Goal: Task Accomplishment & Management: Complete application form

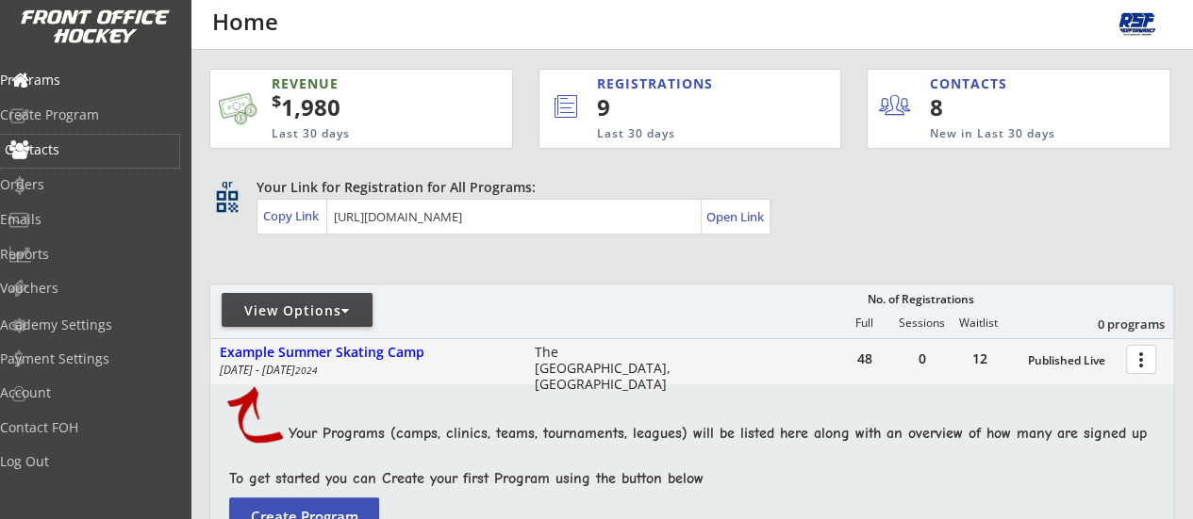
click at [83, 157] on div "Contacts" at bounding box center [89, 151] width 179 height 33
select select ""Players""
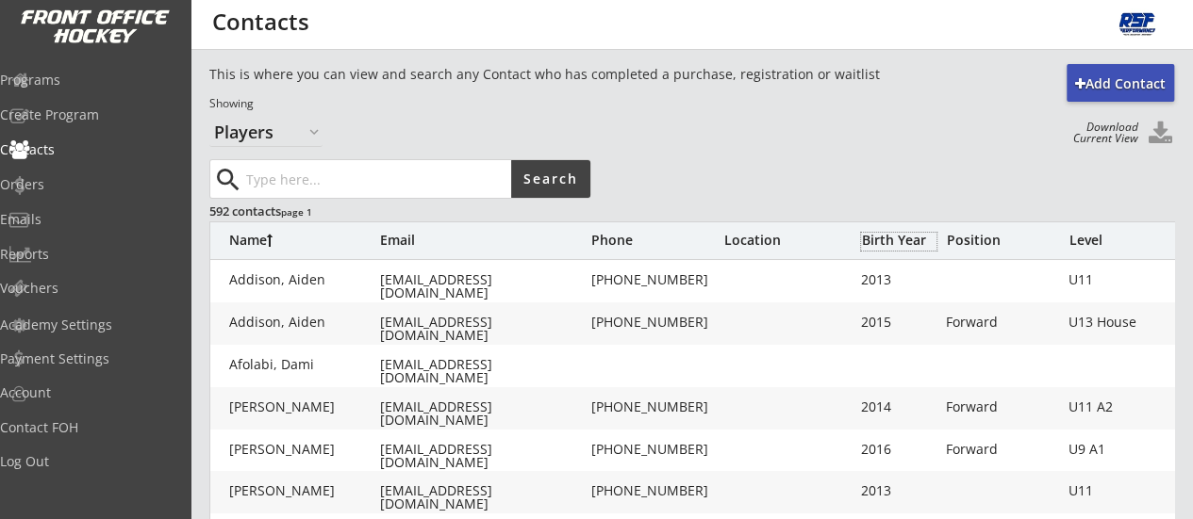
click at [898, 242] on div "Birth Year" at bounding box center [898, 240] width 75 height 13
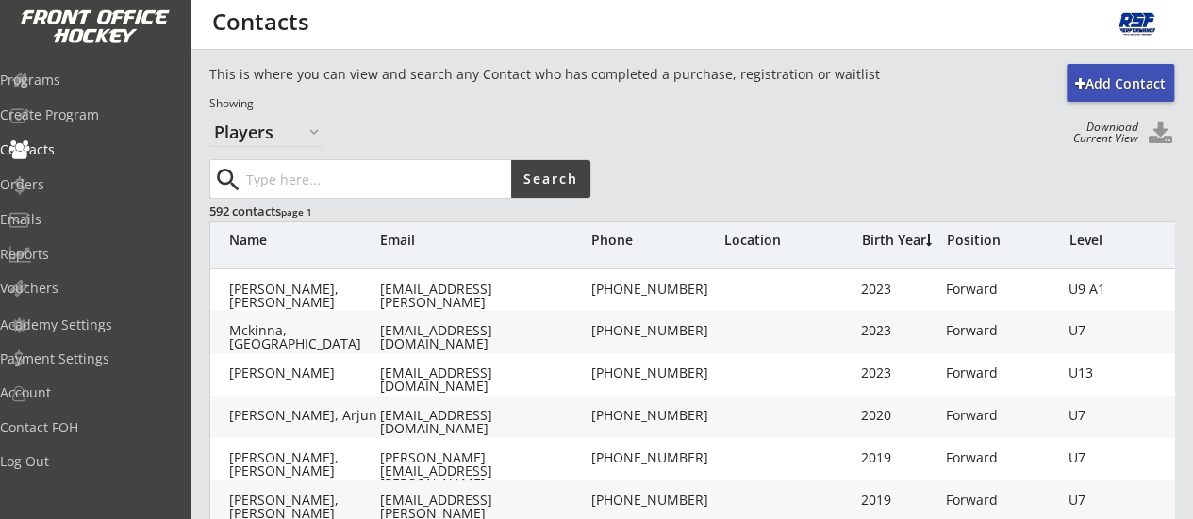
click at [898, 242] on div "Birth Year" at bounding box center [898, 240] width 75 height 13
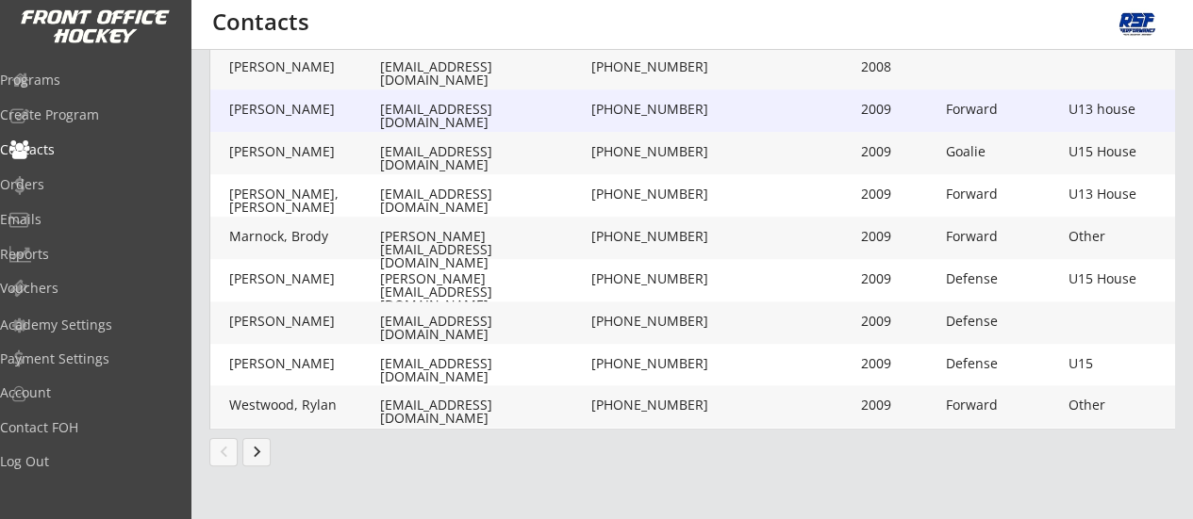
scroll to position [686, 0]
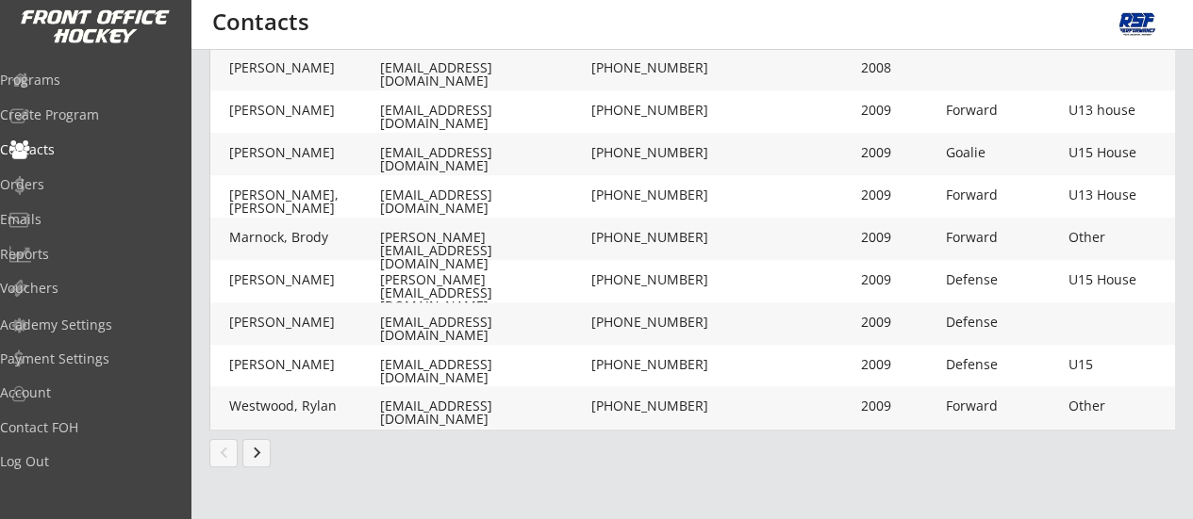
click at [257, 457] on button "keyboard_arrow_right" at bounding box center [256, 453] width 28 height 28
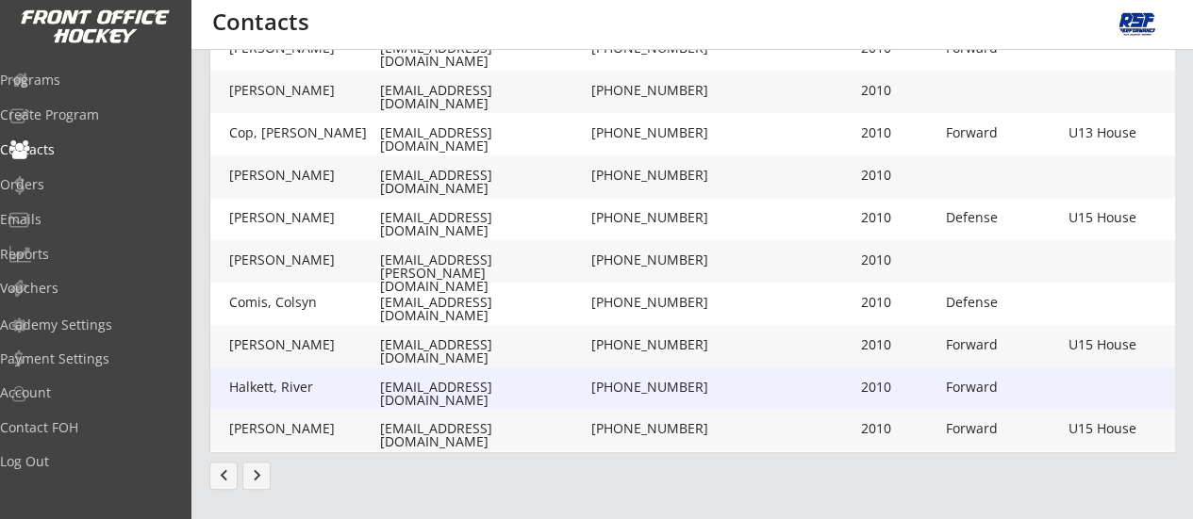
scroll to position [687, 0]
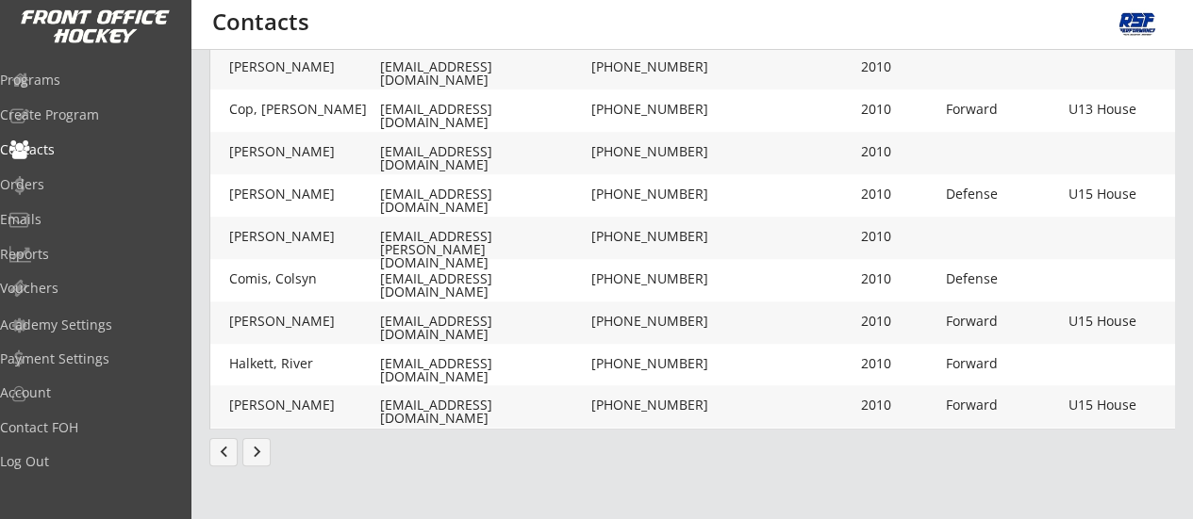
click at [259, 455] on button "keyboard_arrow_right" at bounding box center [256, 452] width 28 height 28
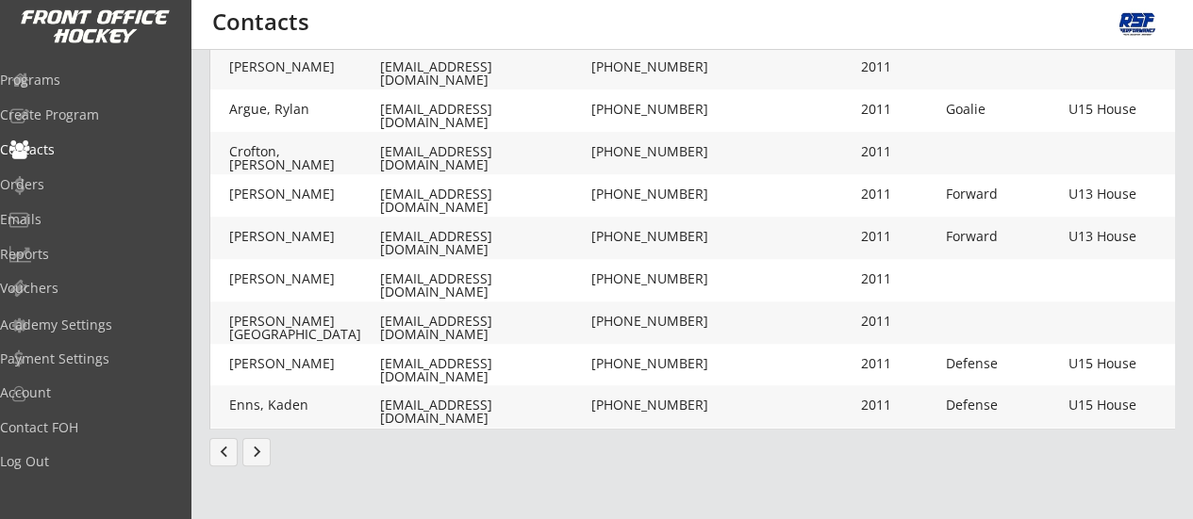
click at [224, 453] on button "chevron_left" at bounding box center [223, 452] width 28 height 28
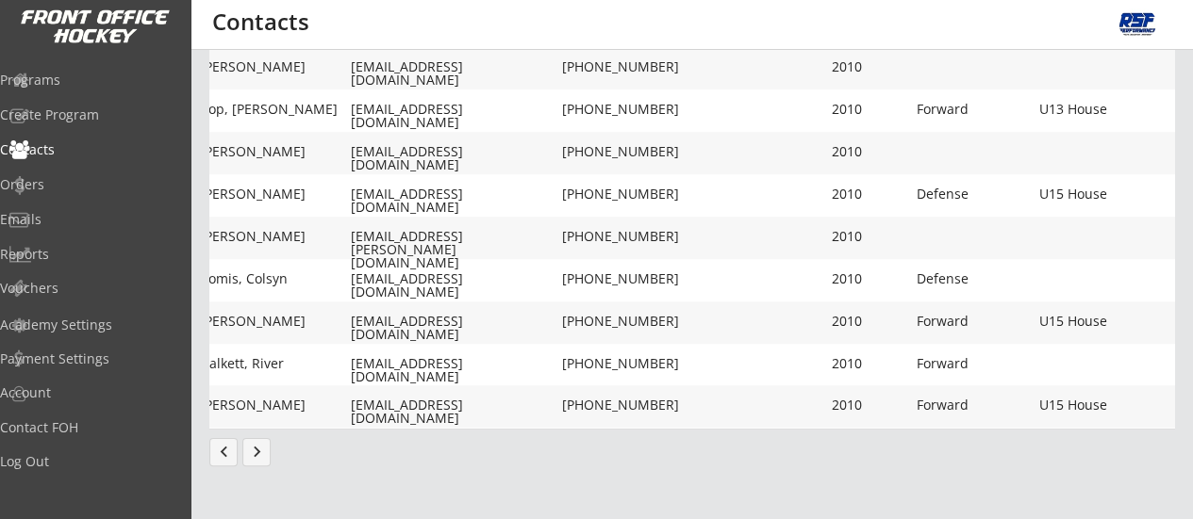
scroll to position [0, 0]
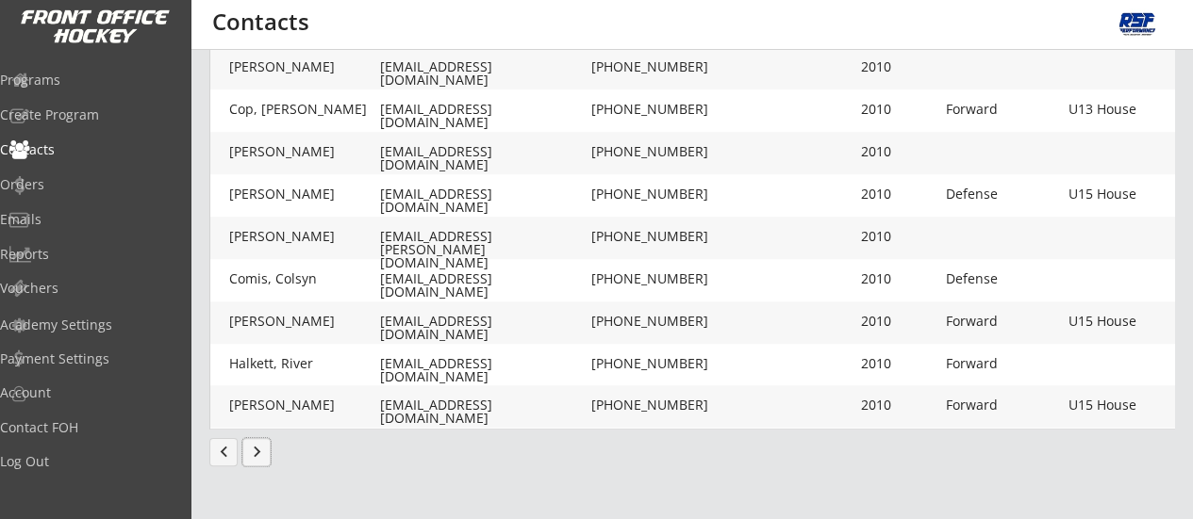
click at [247, 455] on button "keyboard_arrow_right" at bounding box center [256, 452] width 28 height 28
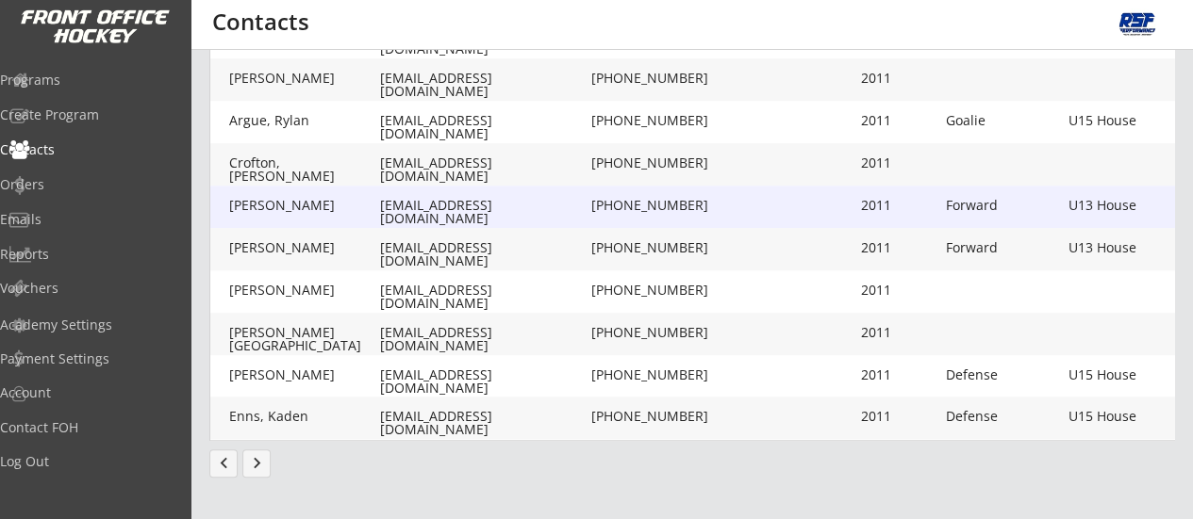
scroll to position [687, 0]
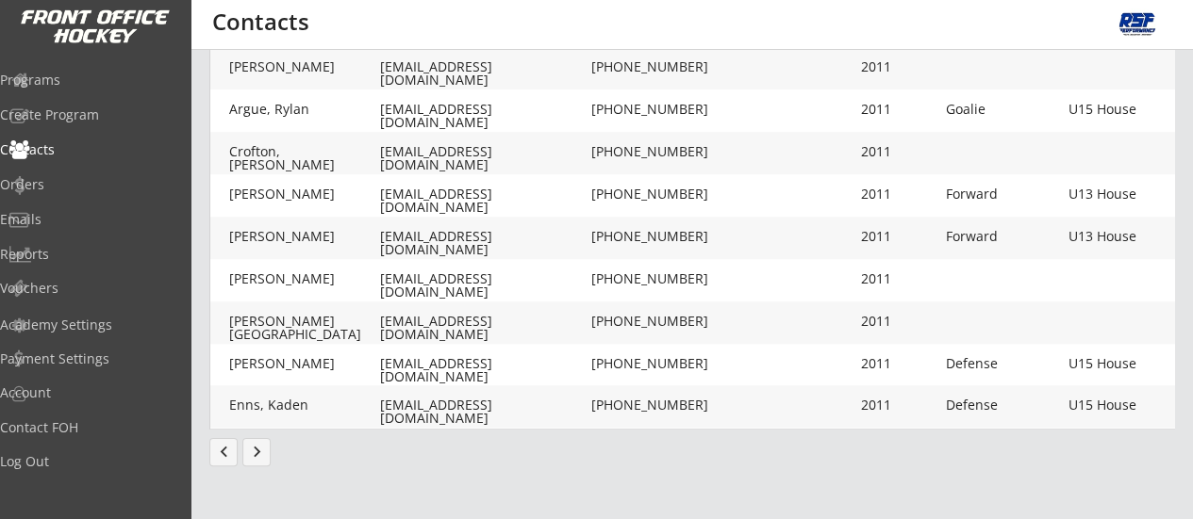
click at [266, 451] on button "keyboard_arrow_right" at bounding box center [256, 452] width 28 height 28
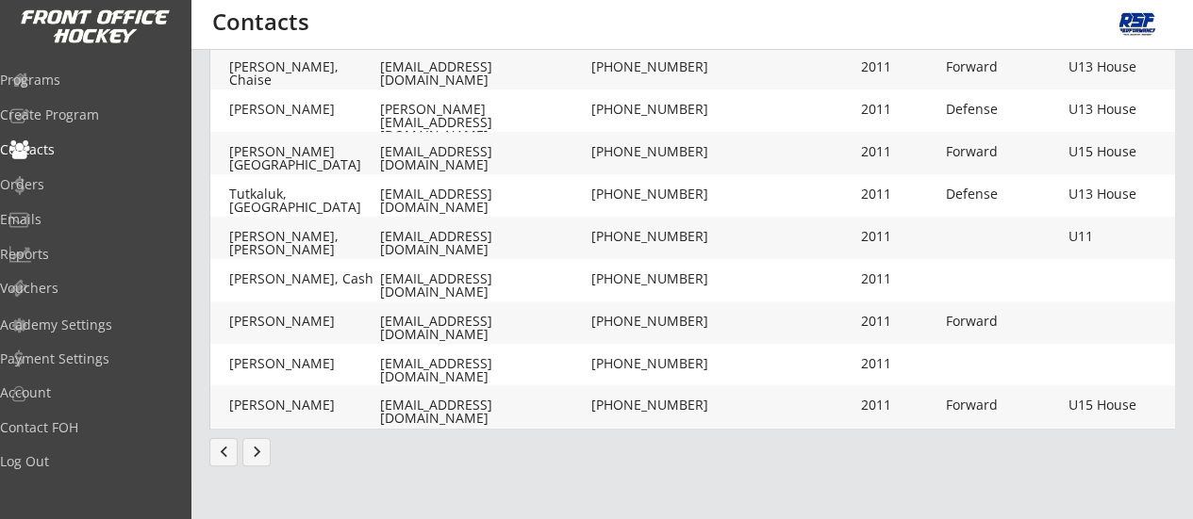
click at [266, 457] on button "keyboard_arrow_right" at bounding box center [256, 452] width 28 height 28
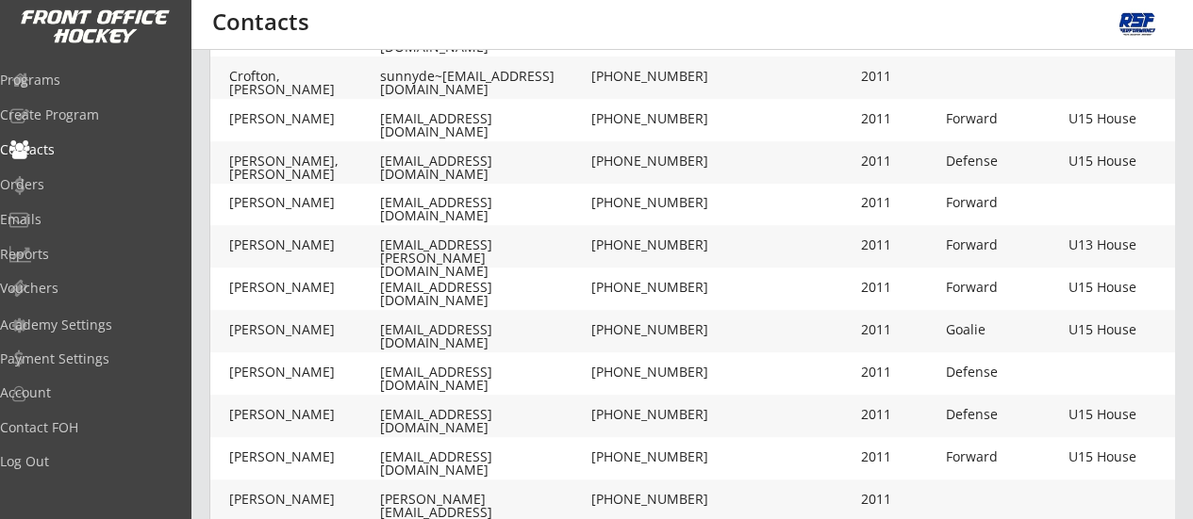
scroll to position [512, 0]
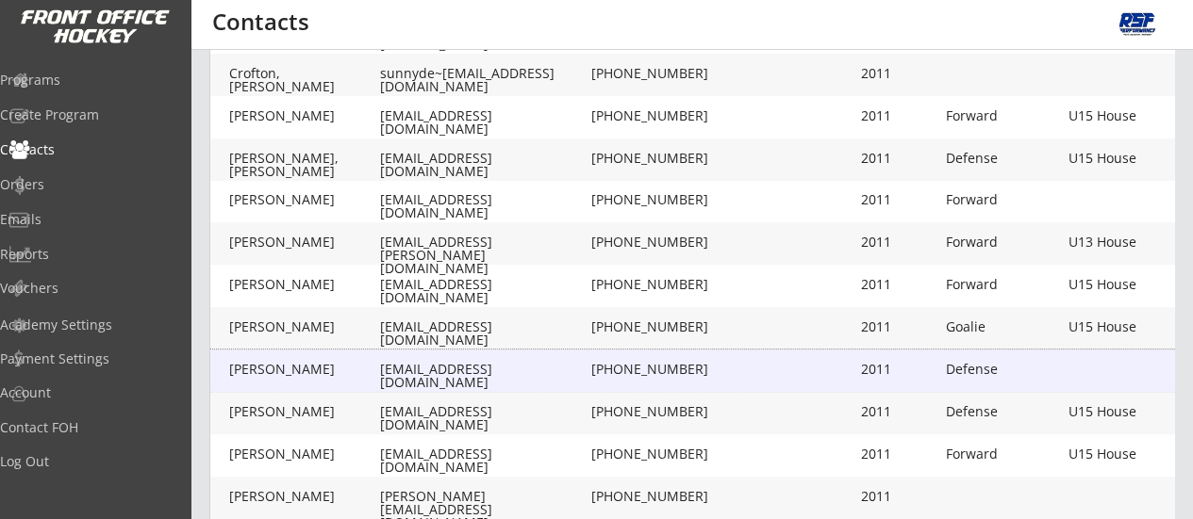
click at [295, 369] on div "[PERSON_NAME]" at bounding box center [304, 369] width 151 height 13
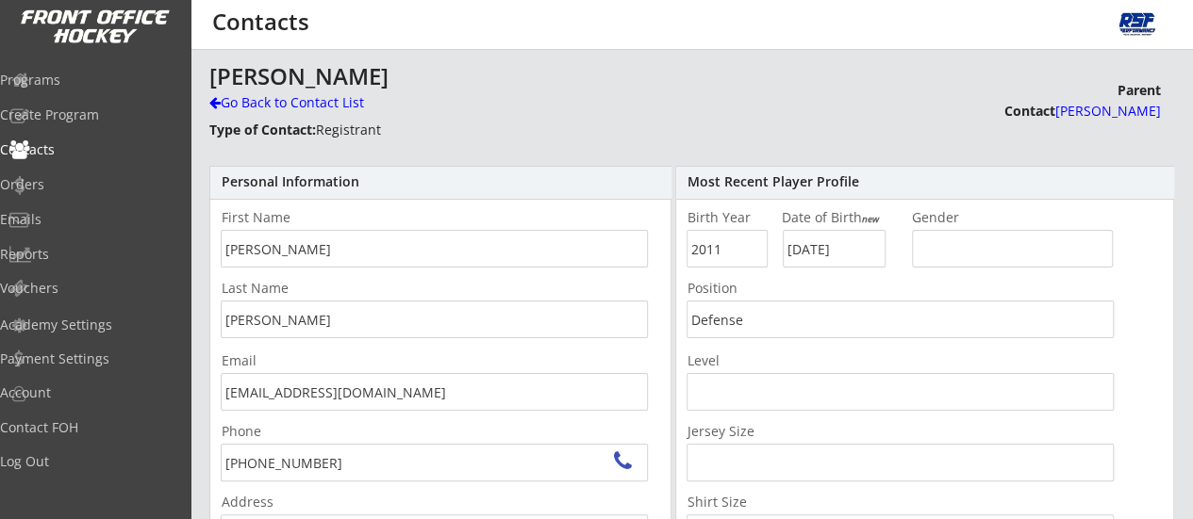
type input "[STREET_ADDRESS][PERSON_NAME]"
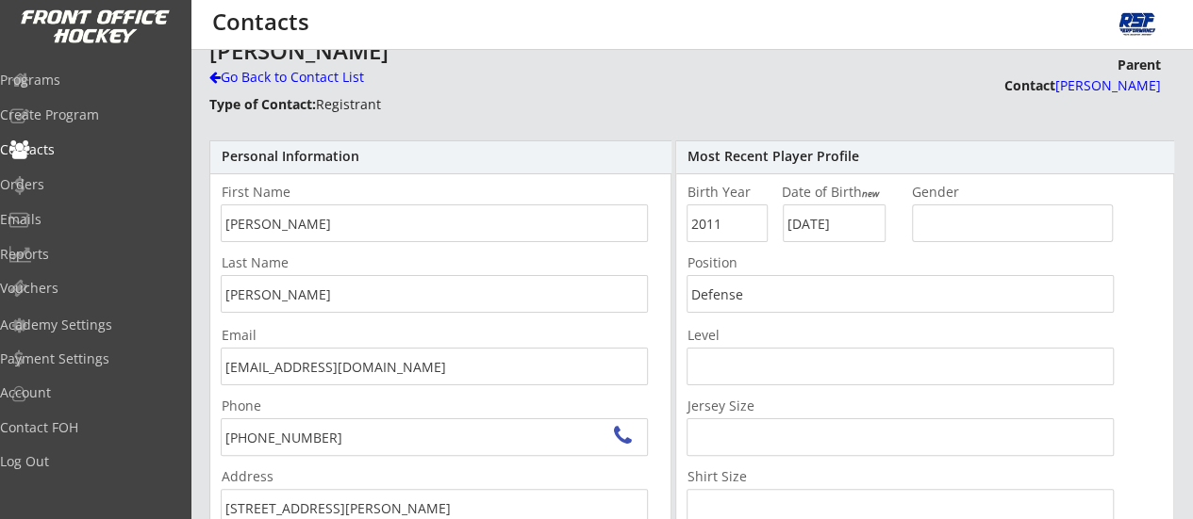
scroll to position [28, 0]
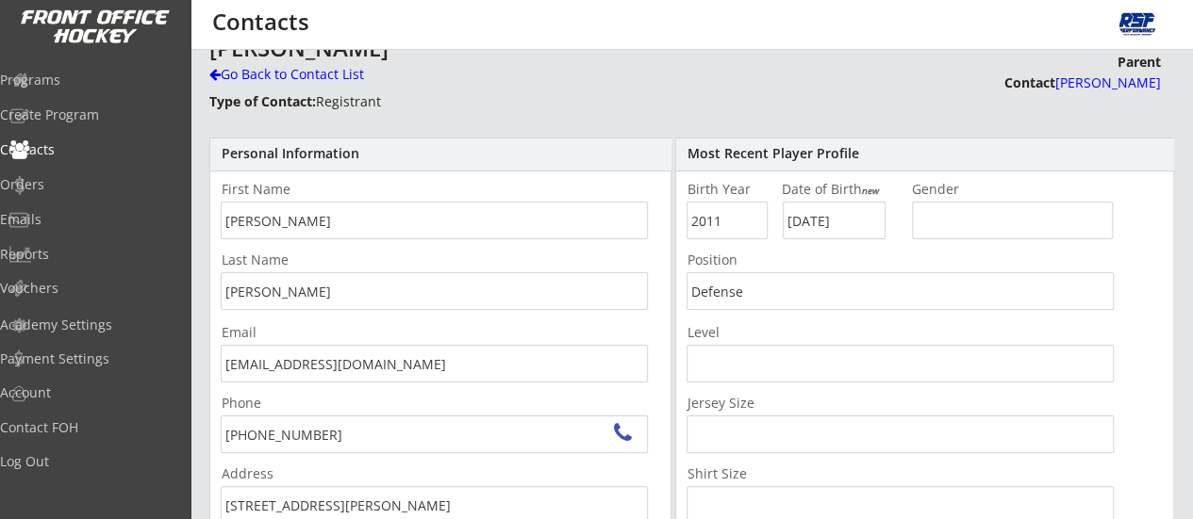
click at [1077, 82] on font "[PERSON_NAME]" at bounding box center [1108, 83] width 106 height 18
type input "[PERSON_NAME]"
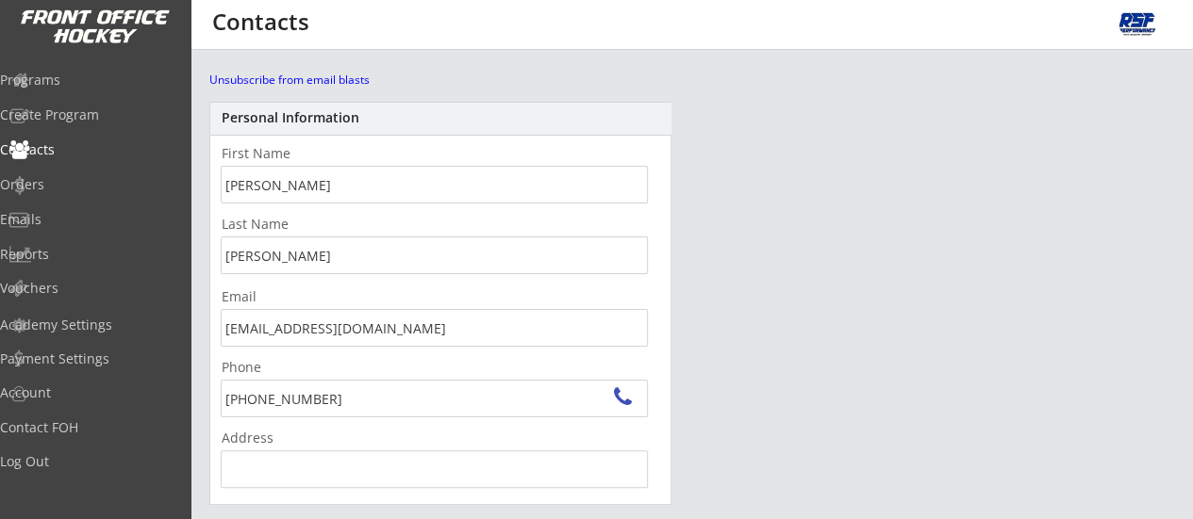
scroll to position [107, 0]
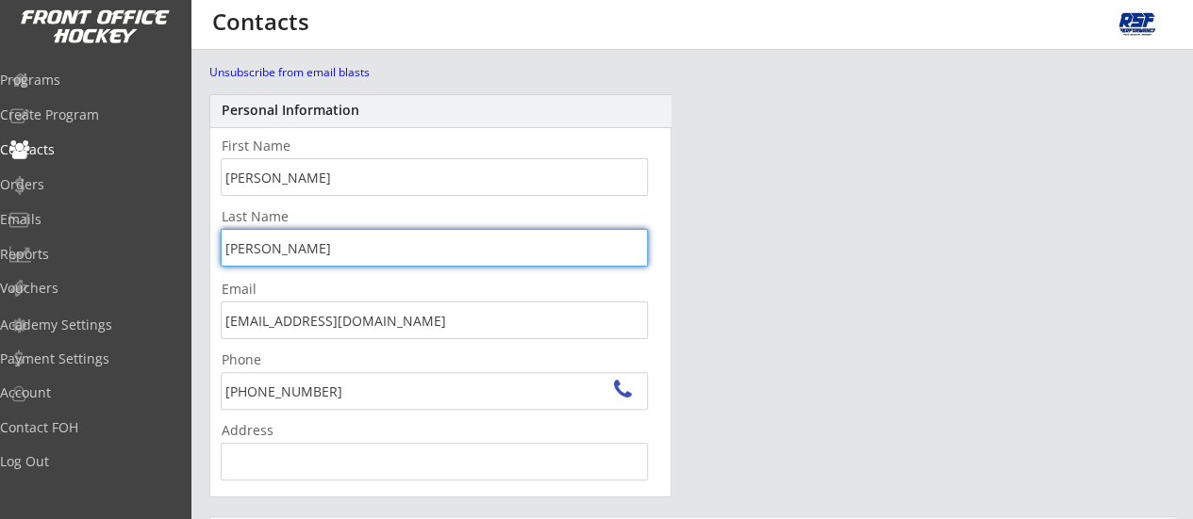
click at [462, 256] on input "input" at bounding box center [434, 248] width 427 height 38
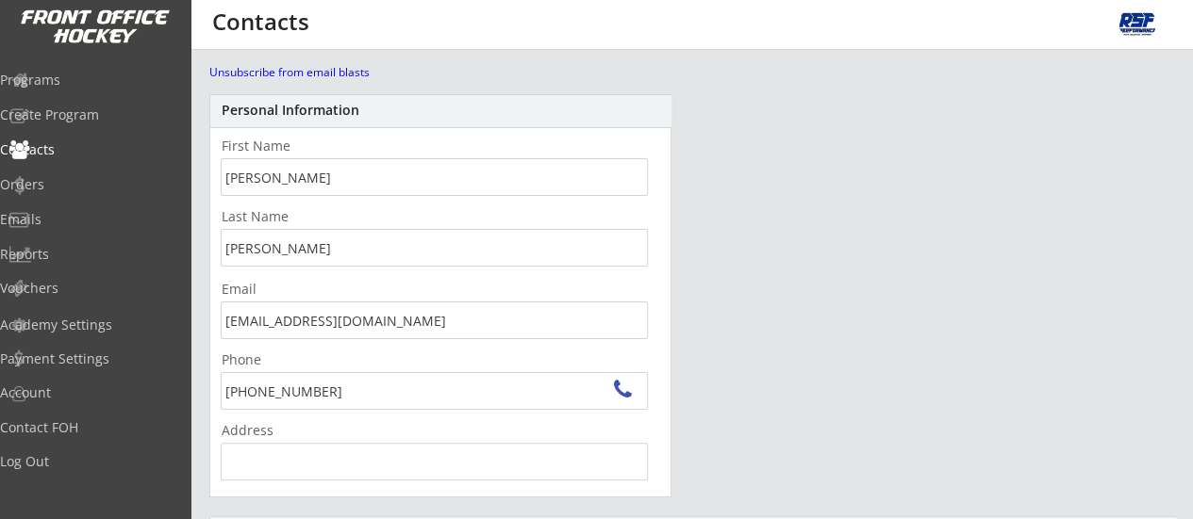
click at [606, 210] on div "Last Name" at bounding box center [434, 238] width 448 height 57
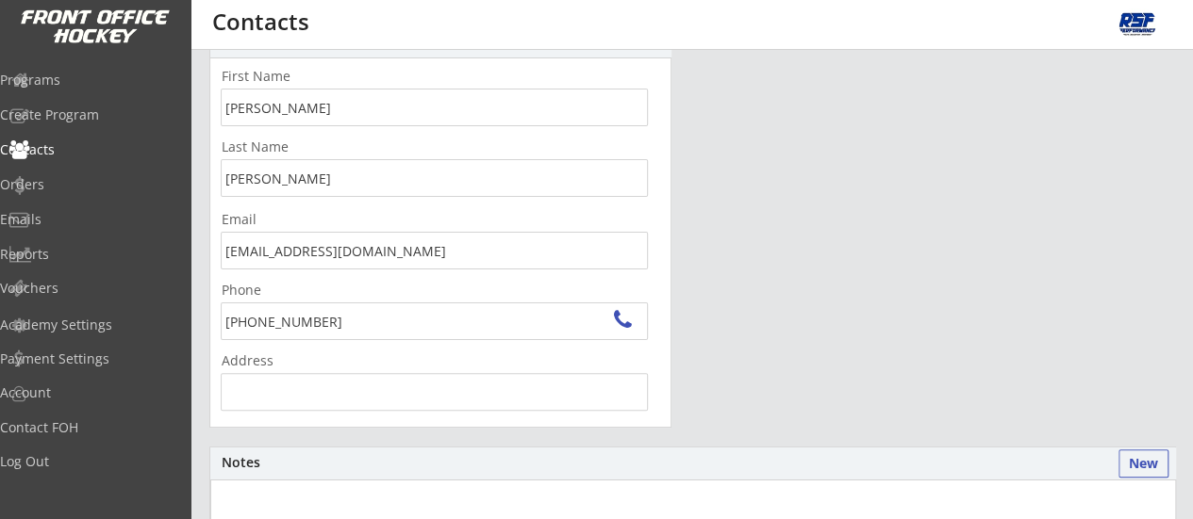
scroll to position [0, 0]
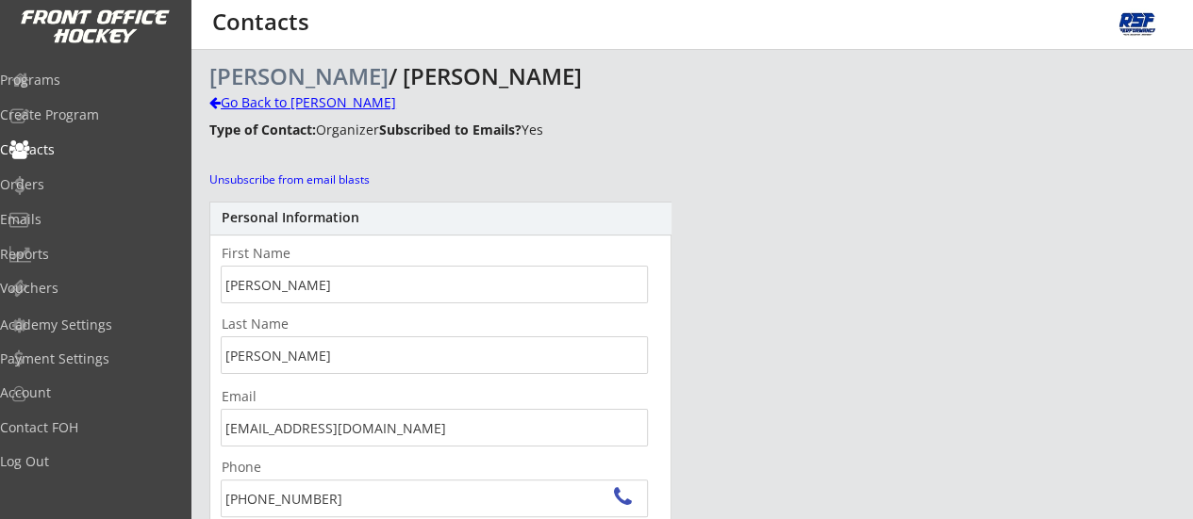
click at [300, 105] on div "Go Back to [PERSON_NAME]" at bounding box center [330, 102] width 242 height 19
type input "[PERSON_NAME]"
type input "[STREET_ADDRESS][PERSON_NAME]"
type input "2011"
type input "[DATE]"
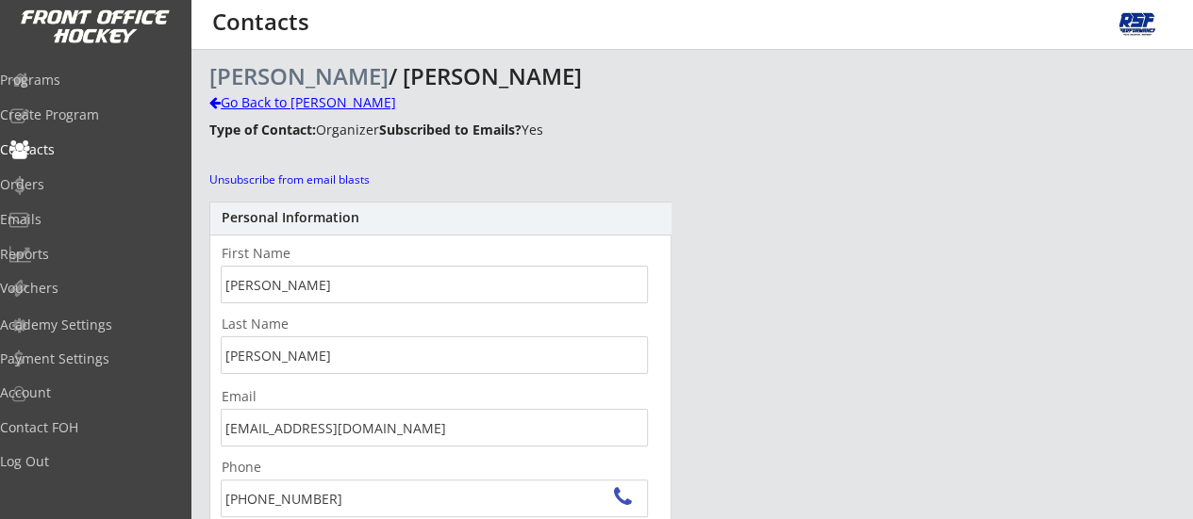
type input "Defense"
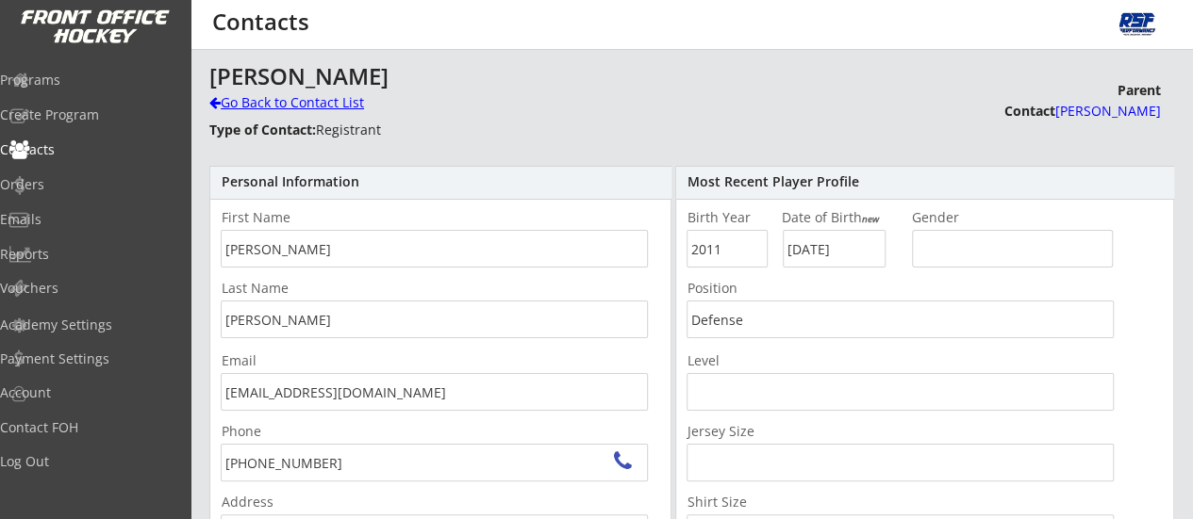
click at [300, 105] on div "Go Back to Contact List" at bounding box center [330, 102] width 242 height 19
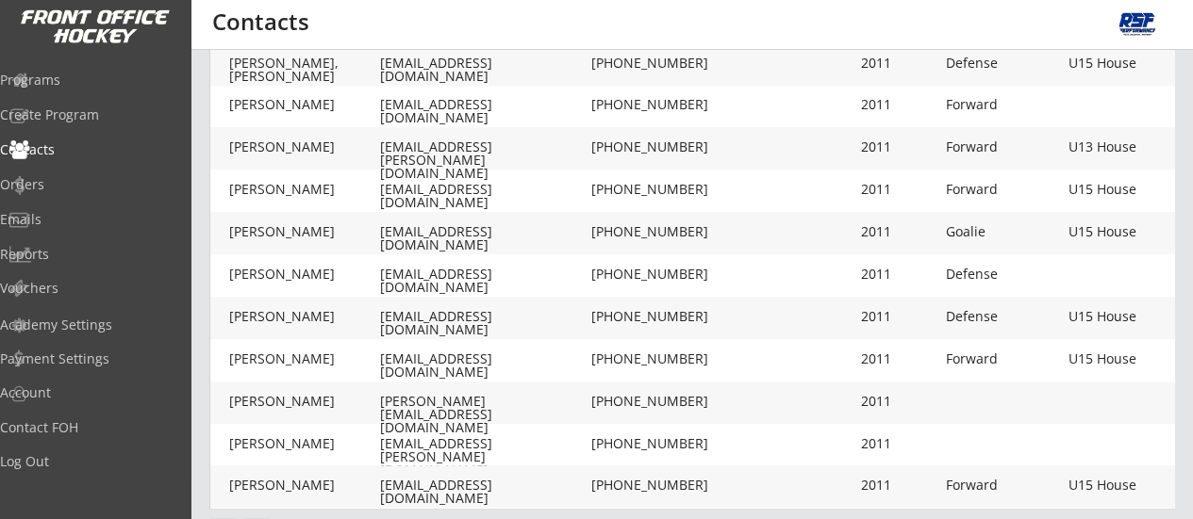
scroll to position [687, 0]
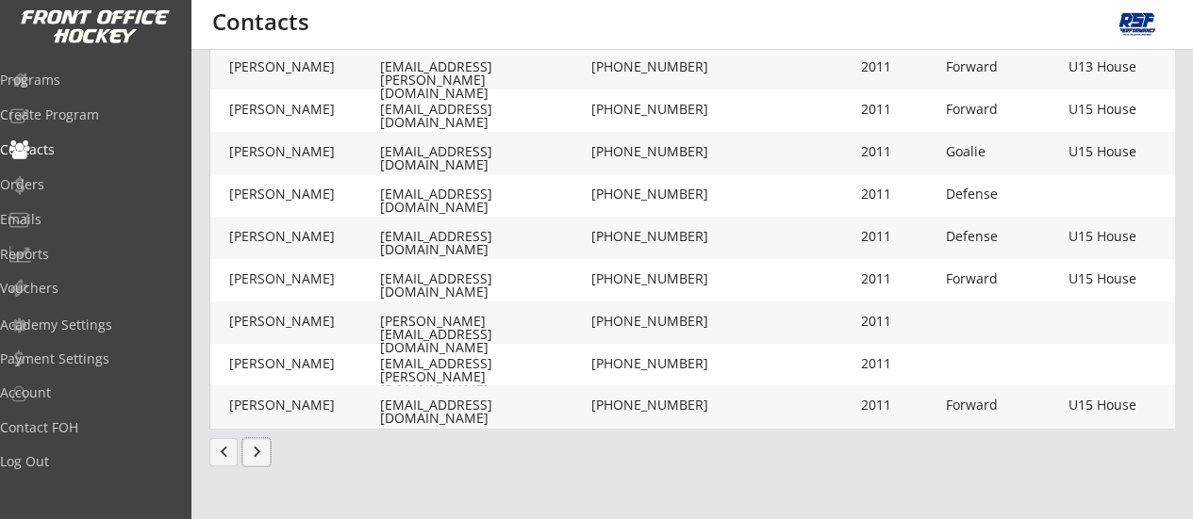
click at [256, 459] on button "keyboard_arrow_right" at bounding box center [256, 452] width 28 height 28
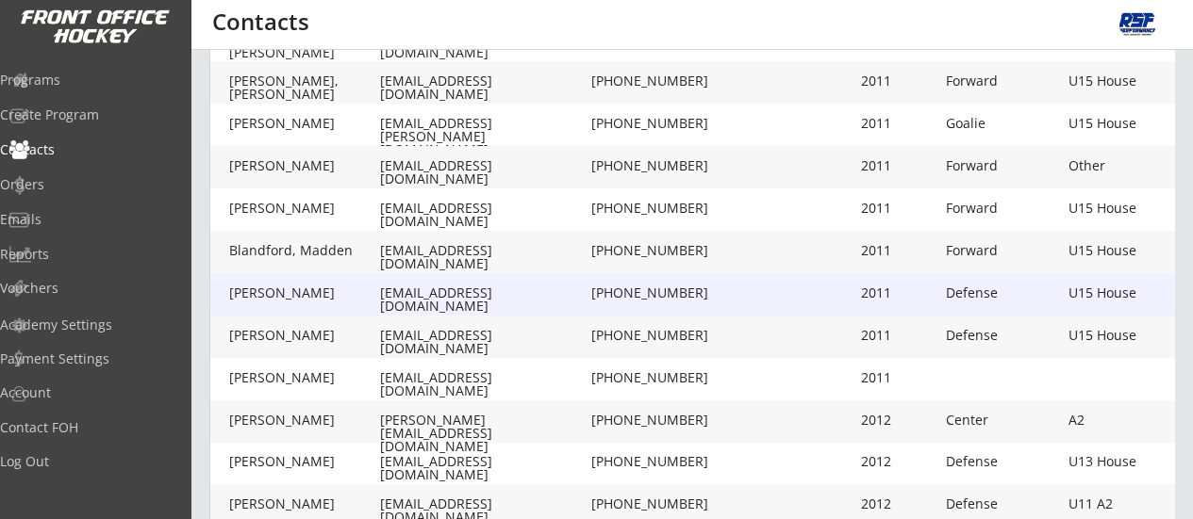
scroll to position [258, 0]
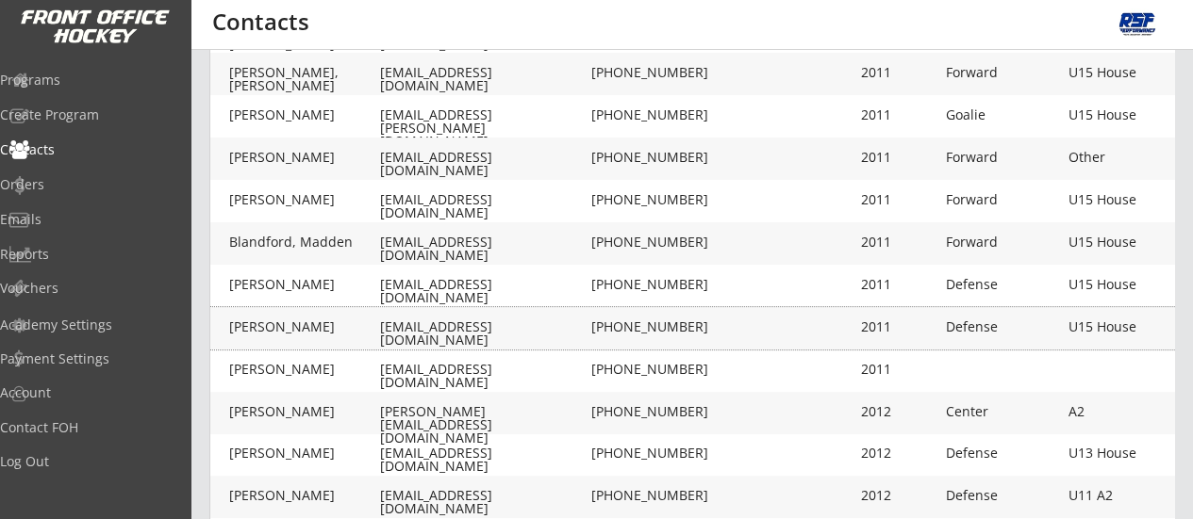
click at [298, 329] on div "[PERSON_NAME]" at bounding box center [304, 327] width 151 height 13
type input "Callum"
type input "[PERSON_NAME]"
type input "[EMAIL_ADDRESS][DOMAIN_NAME]"
type input "[PHONE_NUMBER]"
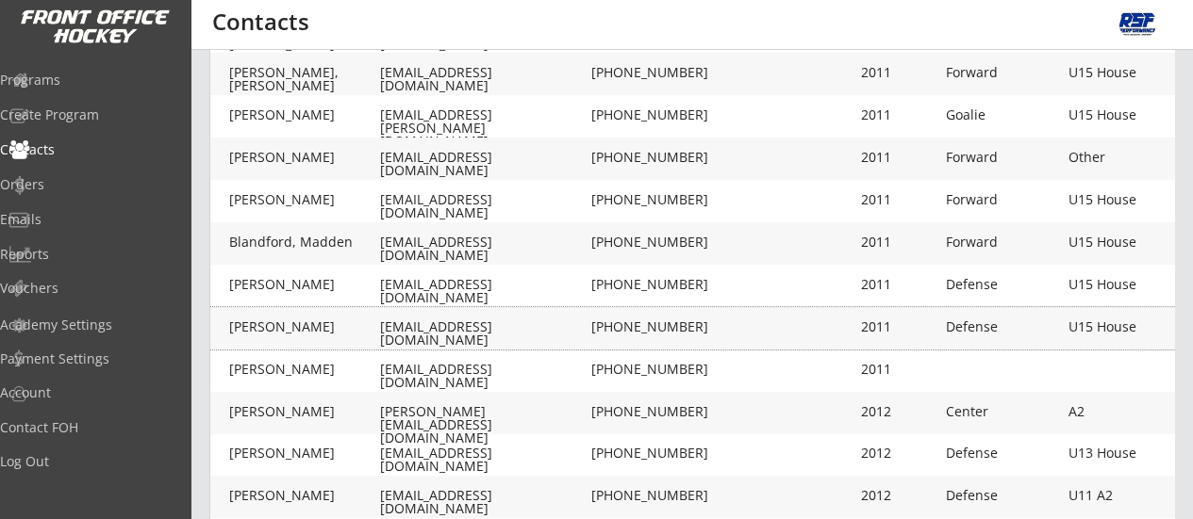
type input "2011"
type input "[DATE]"
type input "Defense"
type input "U15 House"
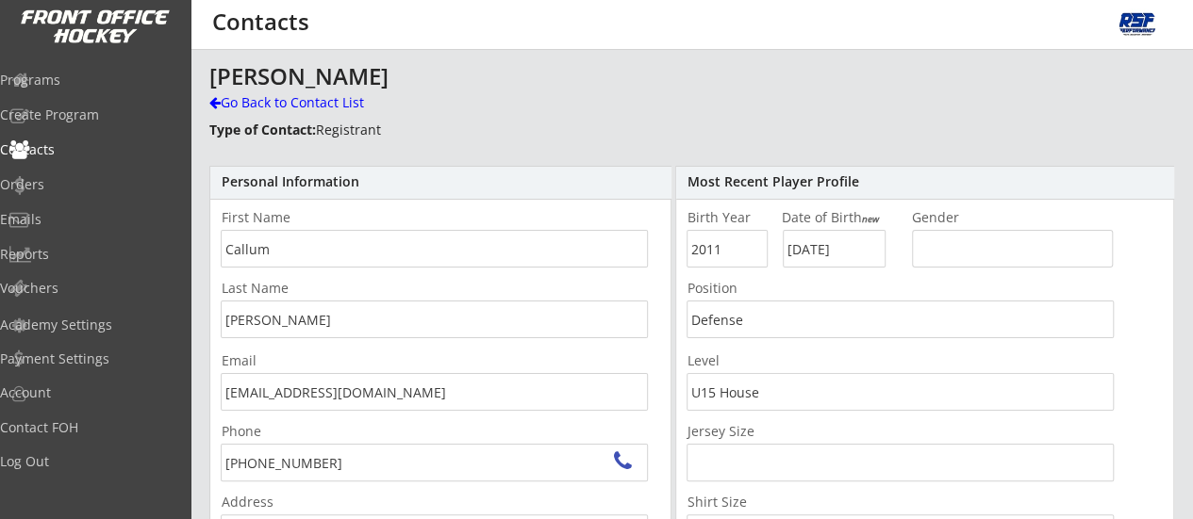
type input "[STREET_ADDRESS][PERSON_NAME]"
click at [289, 107] on div "Go Back to Contact List" at bounding box center [330, 102] width 242 height 19
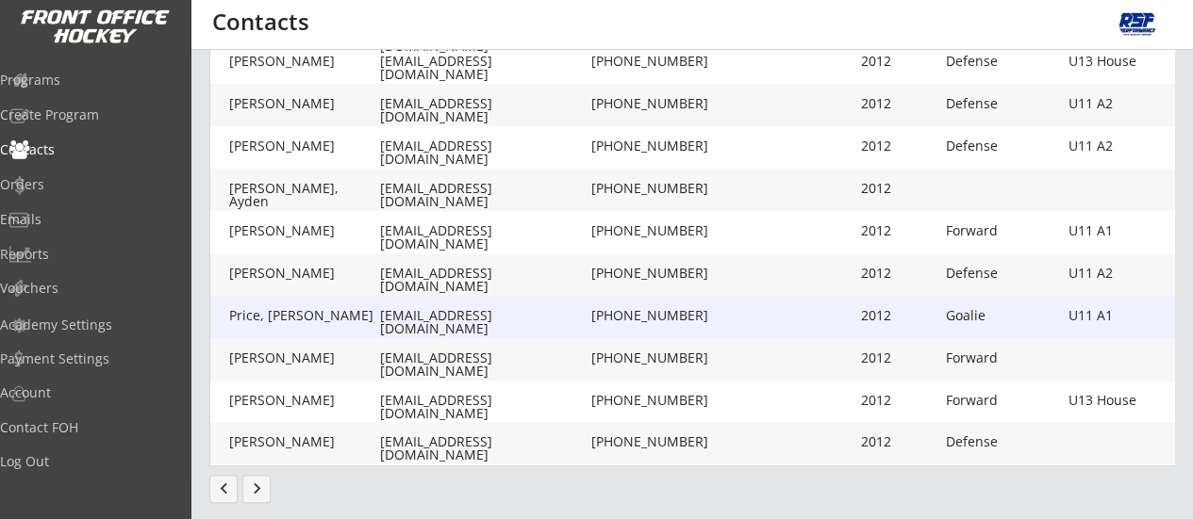
scroll to position [687, 0]
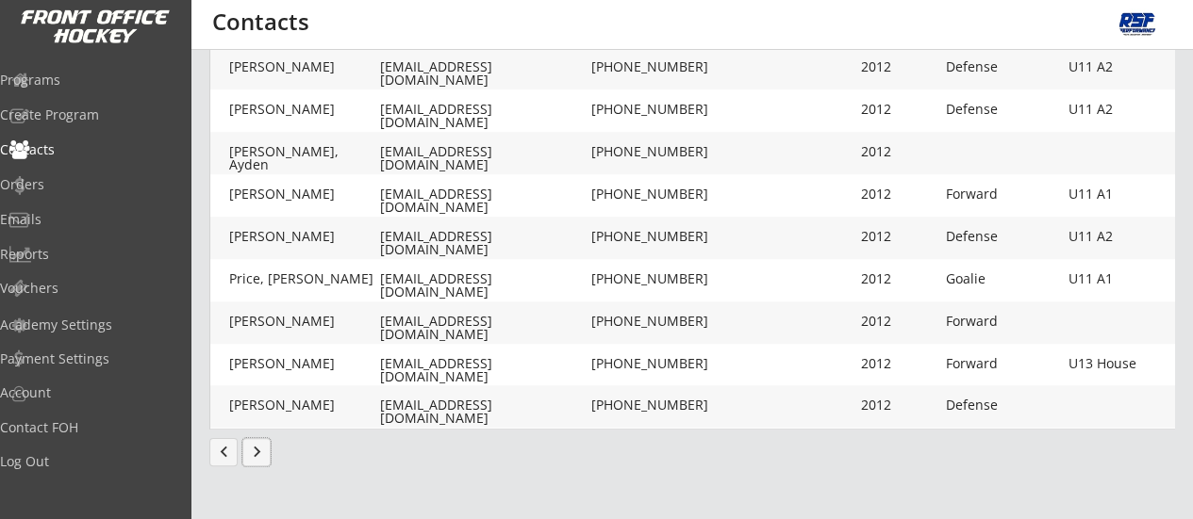
click at [261, 460] on button "keyboard_arrow_right" at bounding box center [256, 452] width 28 height 28
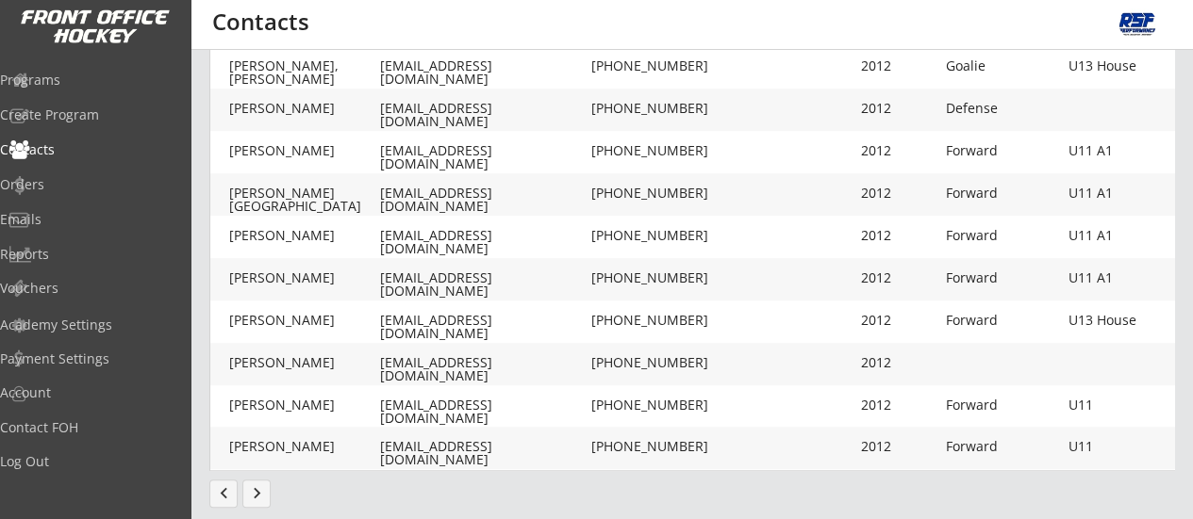
scroll to position [699, 0]
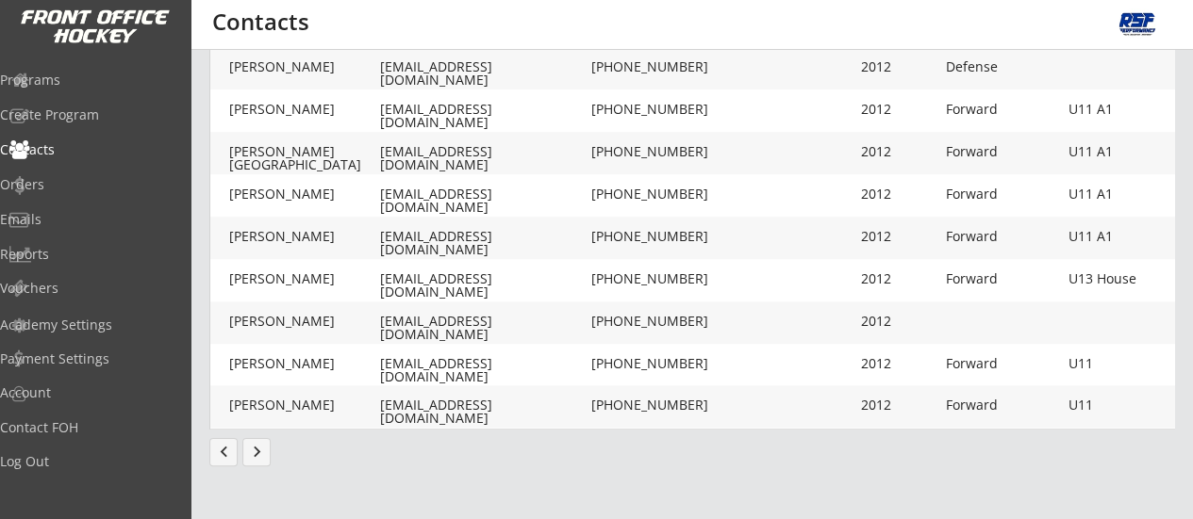
click at [253, 453] on button "keyboard_arrow_right" at bounding box center [256, 452] width 28 height 28
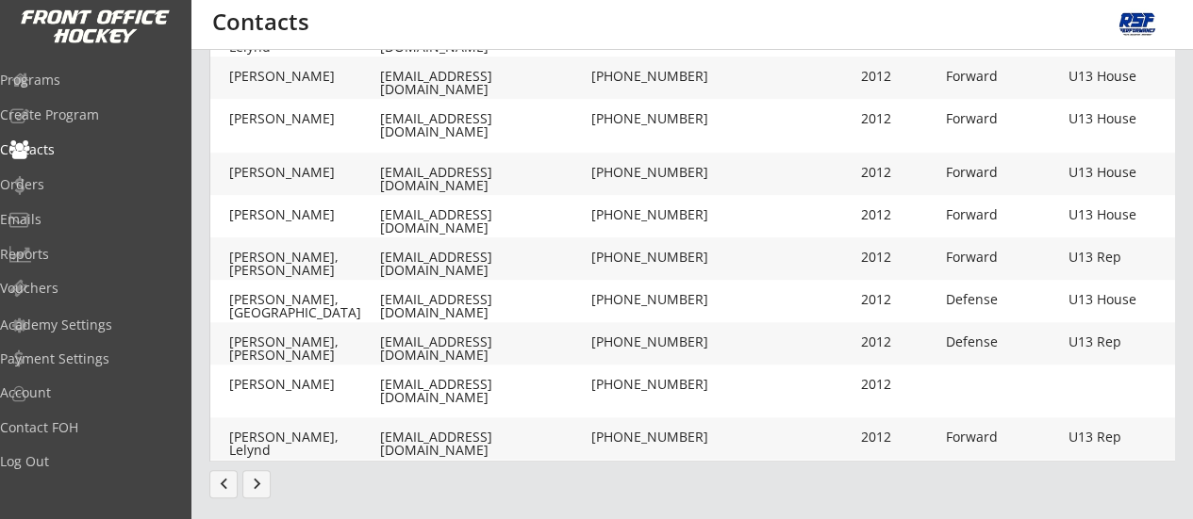
scroll to position [710, 0]
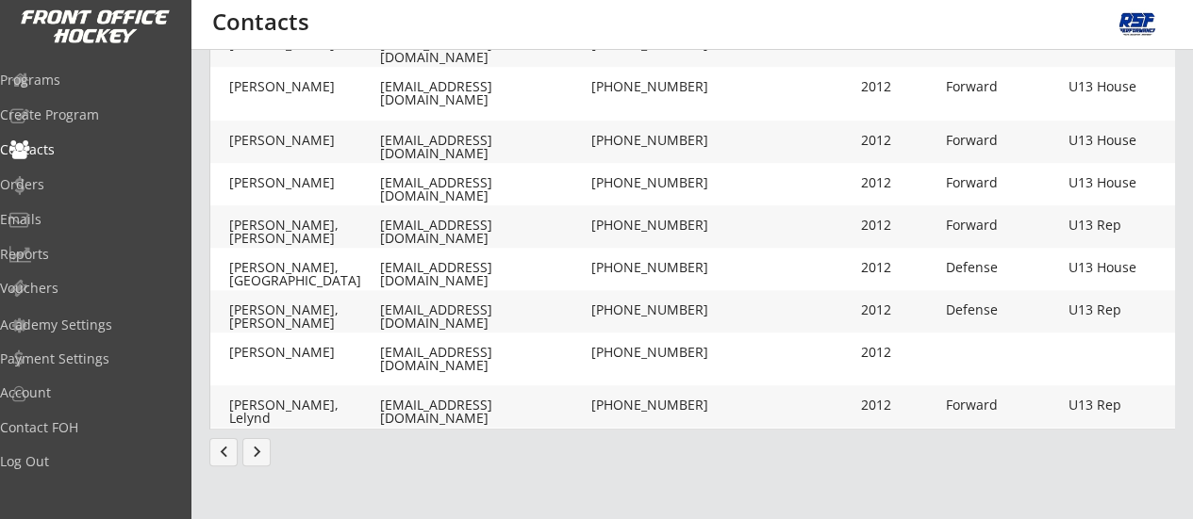
click at [260, 457] on button "keyboard_arrow_right" at bounding box center [256, 452] width 28 height 28
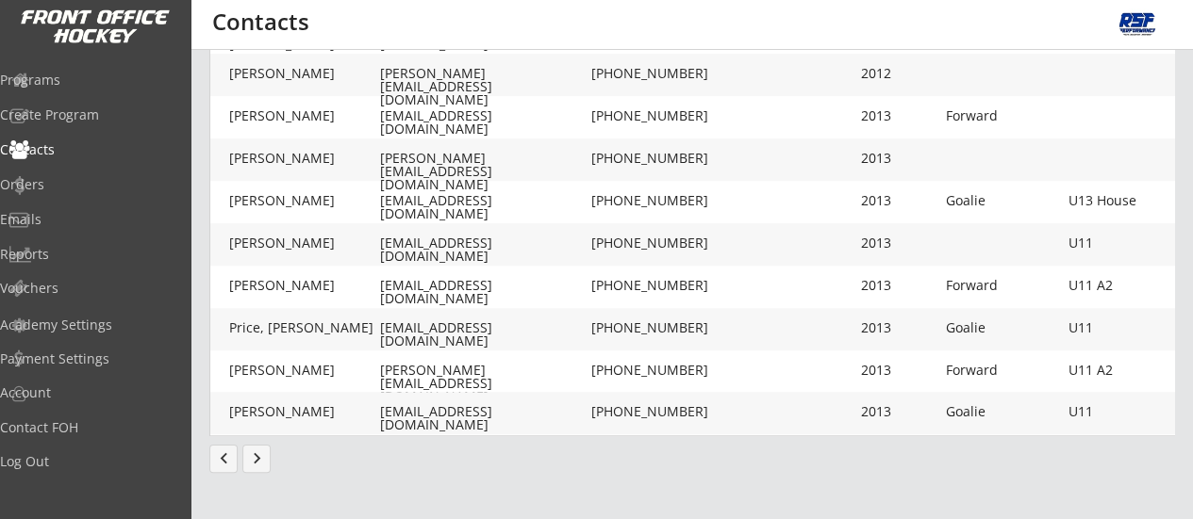
scroll to position [687, 0]
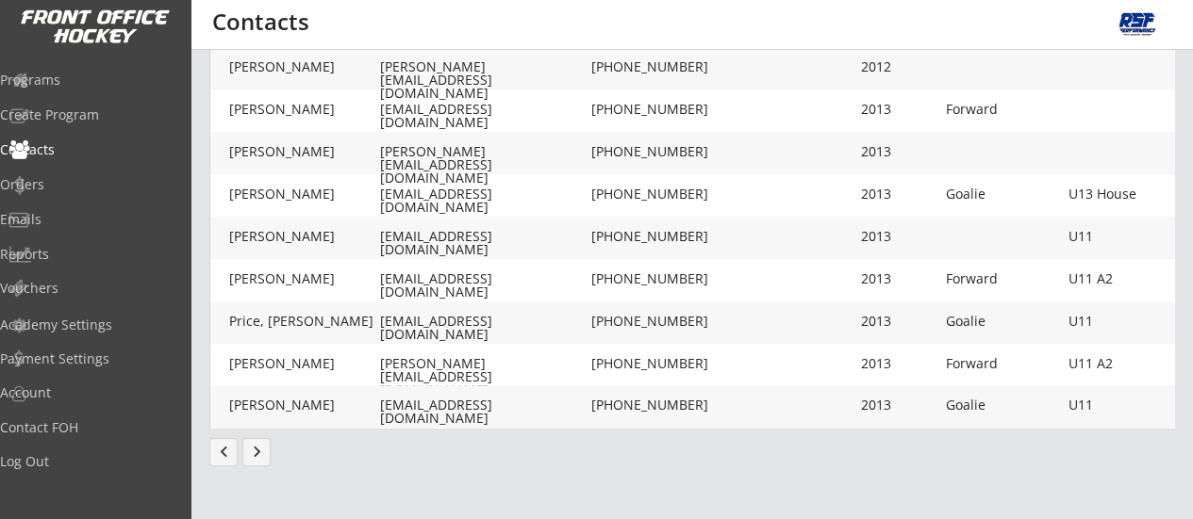
click at [255, 457] on button "keyboard_arrow_right" at bounding box center [256, 452] width 28 height 28
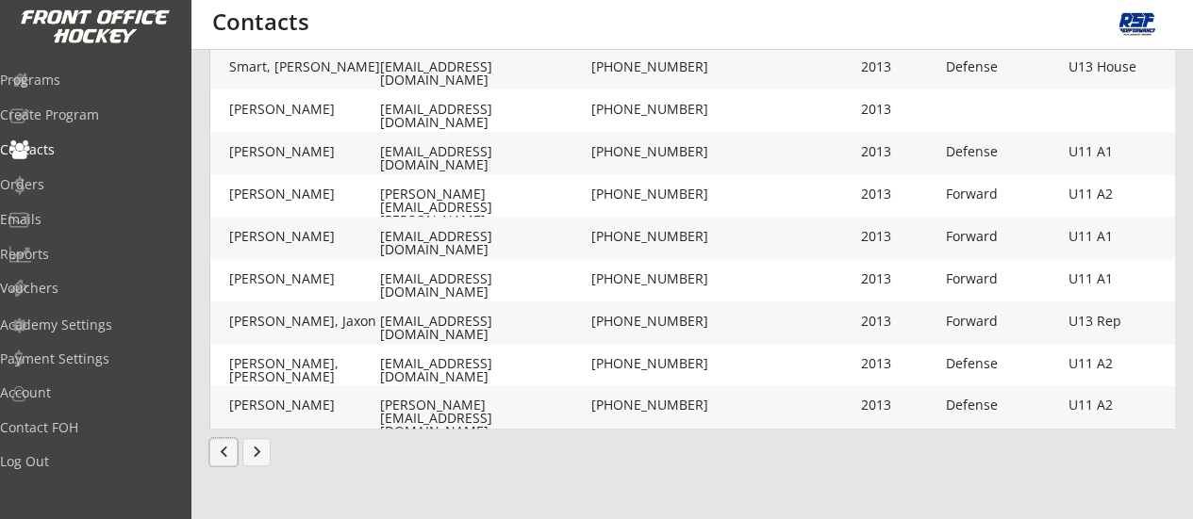
click at [226, 450] on button "chevron_left" at bounding box center [223, 452] width 28 height 28
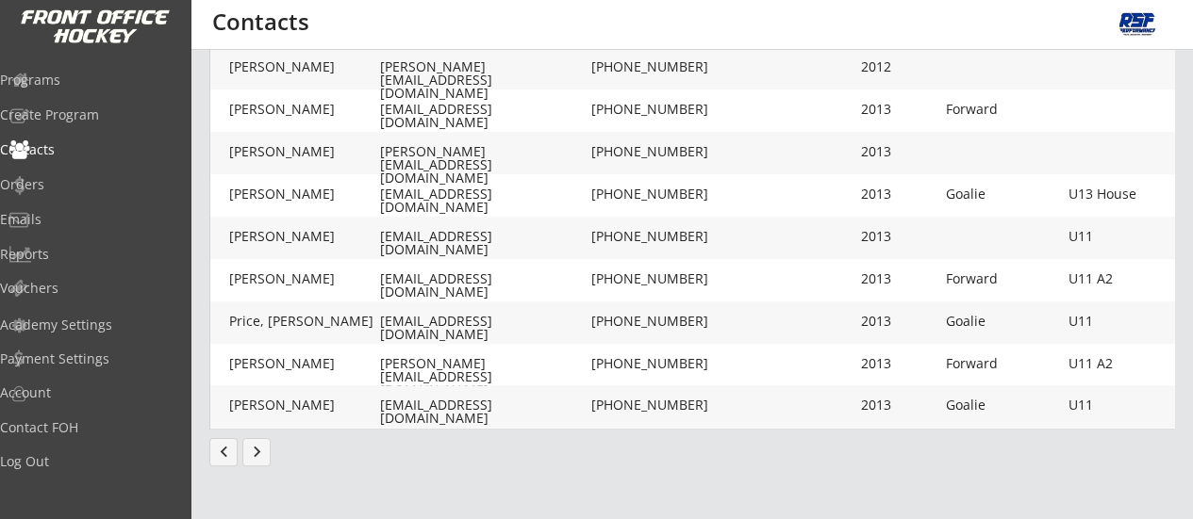
click at [227, 453] on button "chevron_left" at bounding box center [223, 452] width 28 height 28
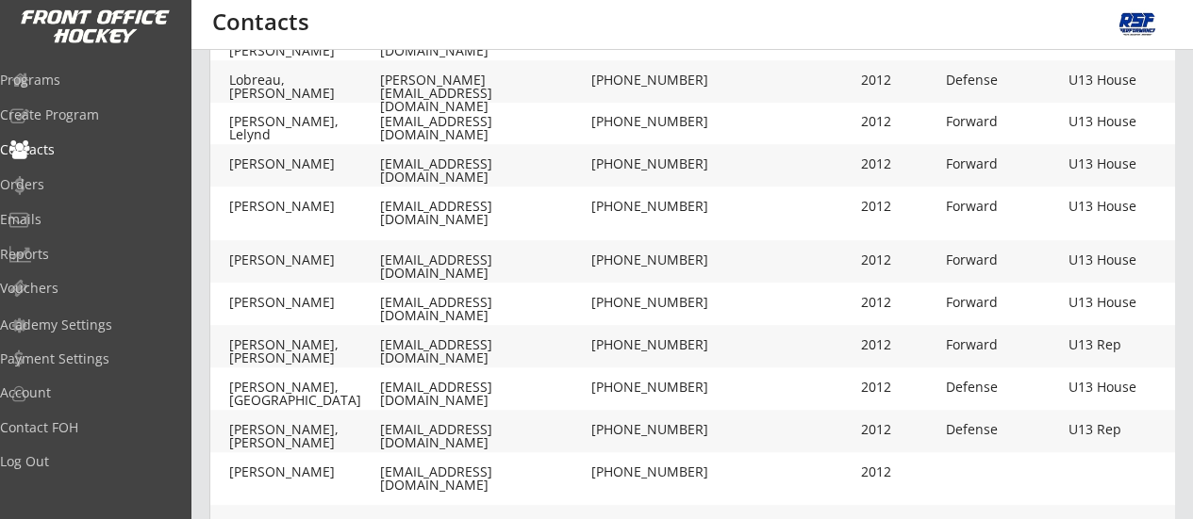
scroll to position [710, 0]
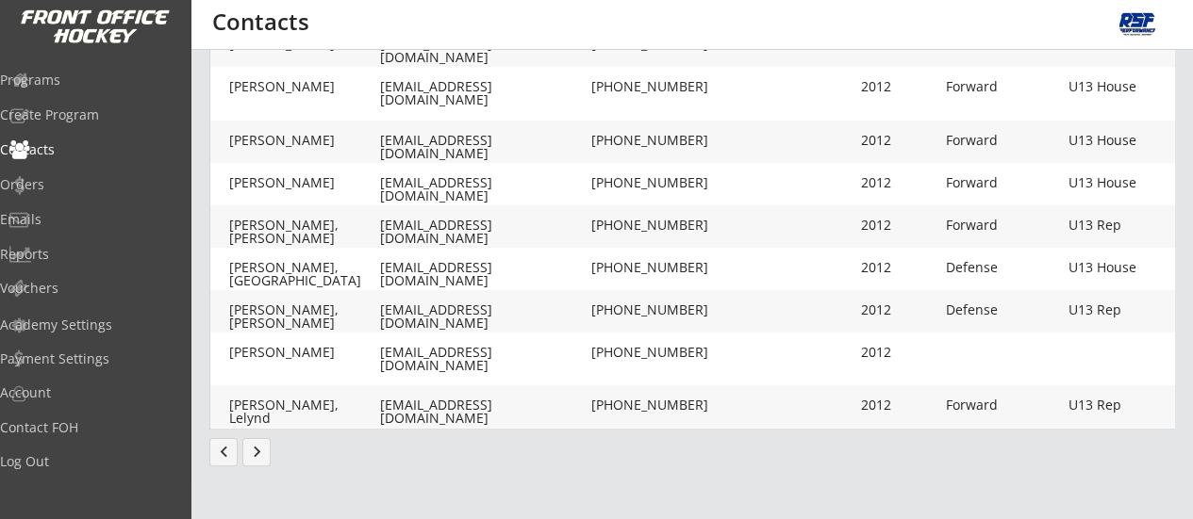
click at [222, 453] on button "chevron_left" at bounding box center [223, 452] width 28 height 28
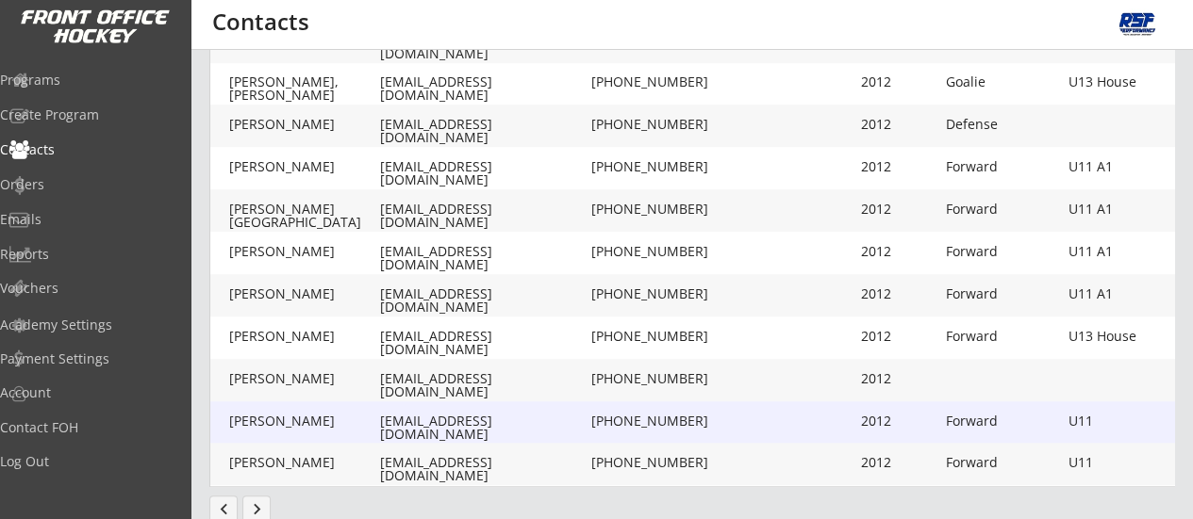
scroll to position [699, 0]
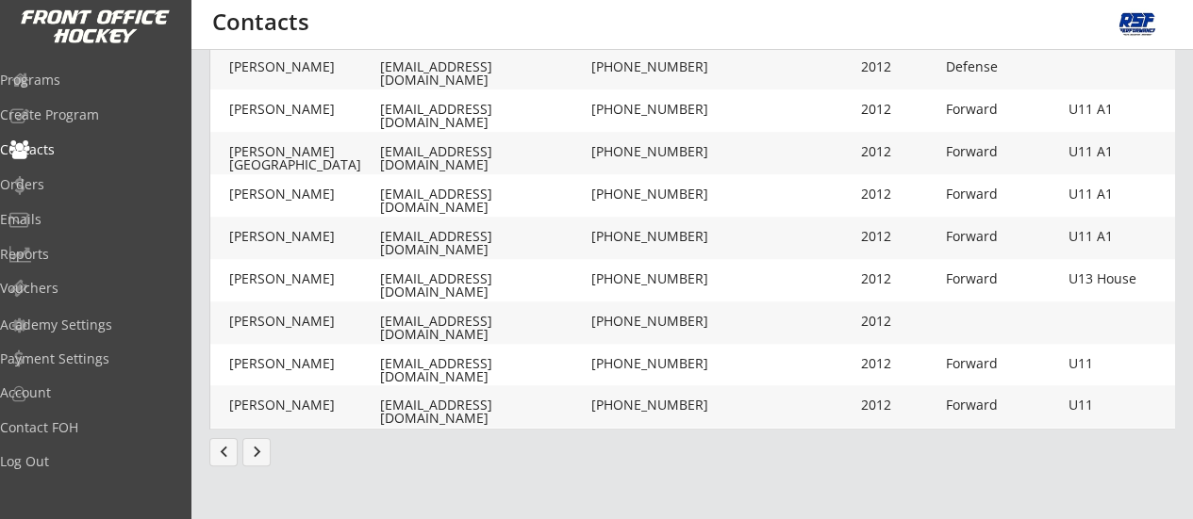
click at [223, 456] on button "chevron_left" at bounding box center [223, 452] width 28 height 28
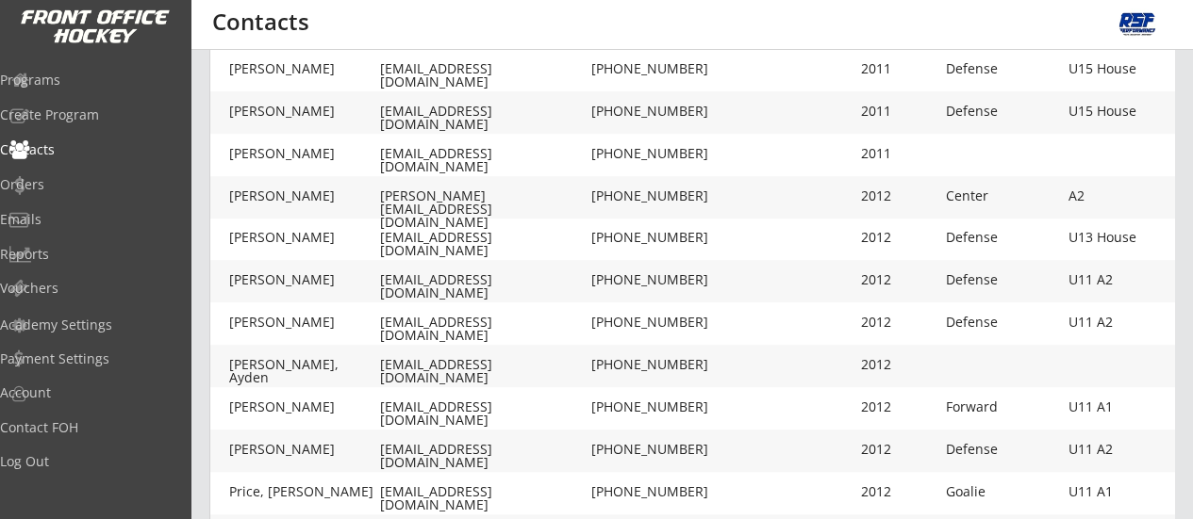
scroll to position [687, 0]
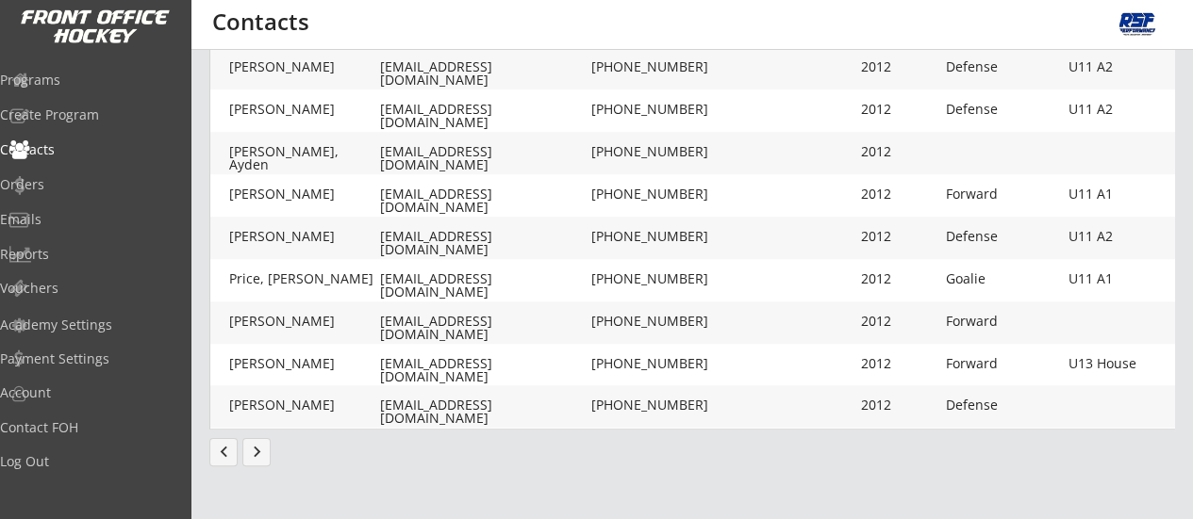
click at [222, 461] on button "chevron_left" at bounding box center [223, 452] width 28 height 28
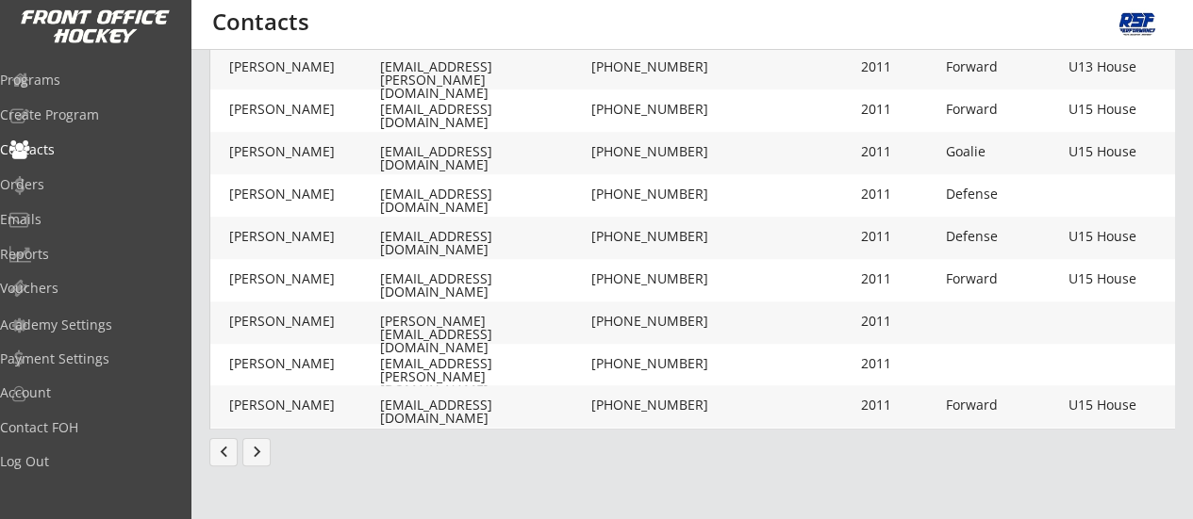
click at [228, 461] on button "chevron_left" at bounding box center [223, 452] width 28 height 28
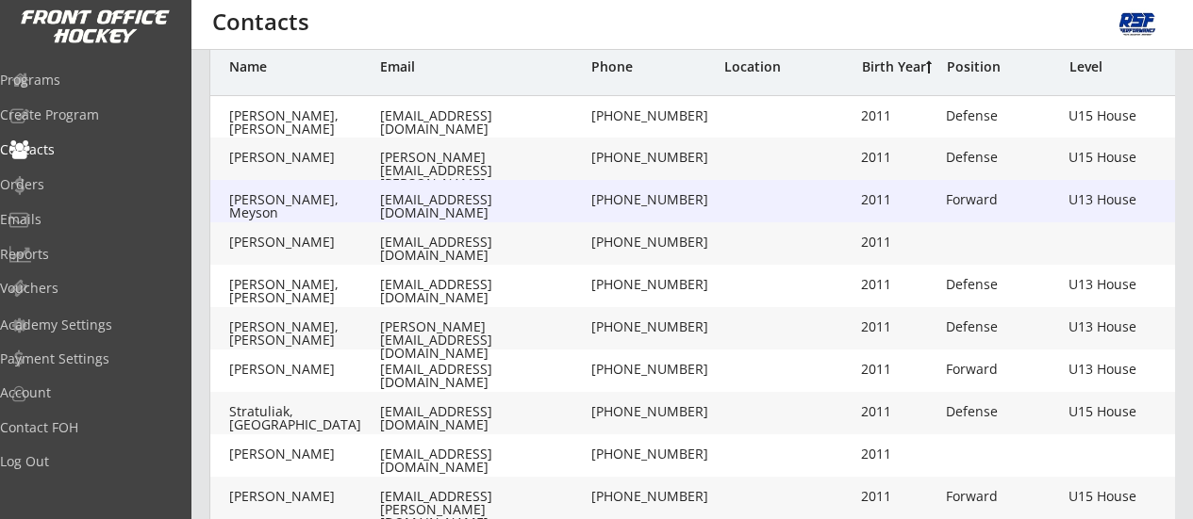
scroll to position [0, 0]
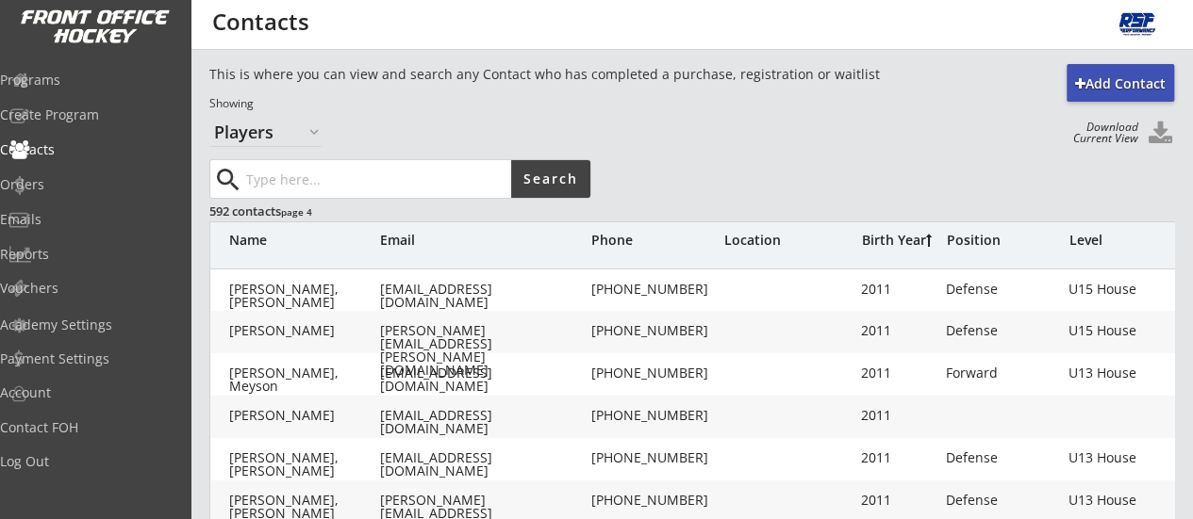
click at [335, 186] on input "input" at bounding box center [376, 179] width 269 height 38
type input "katiya"
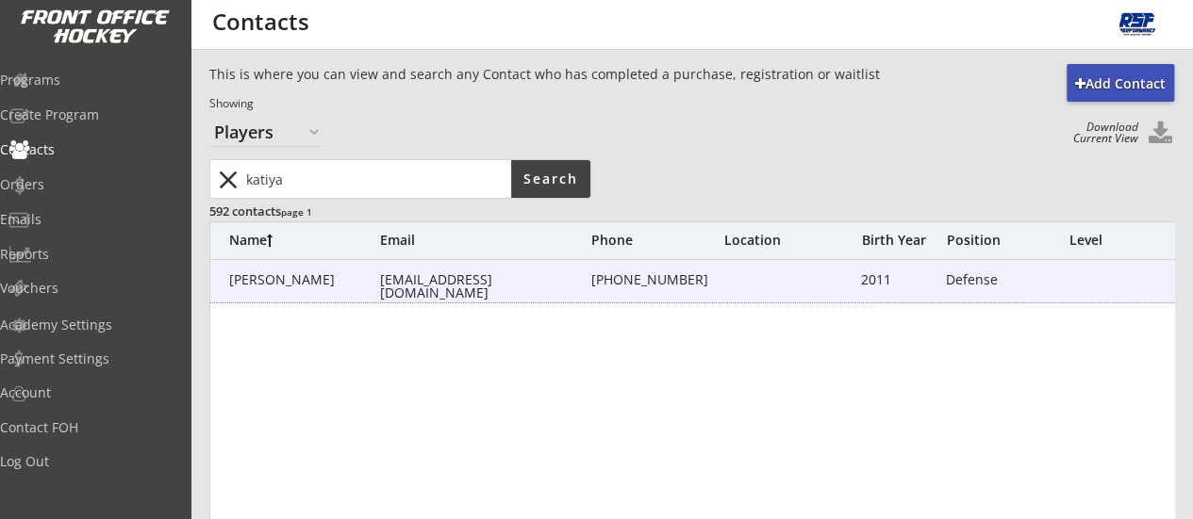
click at [464, 275] on div "[EMAIL_ADDRESS][DOMAIN_NAME]" at bounding box center [483, 286] width 207 height 26
type input "[PERSON_NAME]"
type input "[EMAIL_ADDRESS][DOMAIN_NAME]"
type input "[PHONE_NUMBER]"
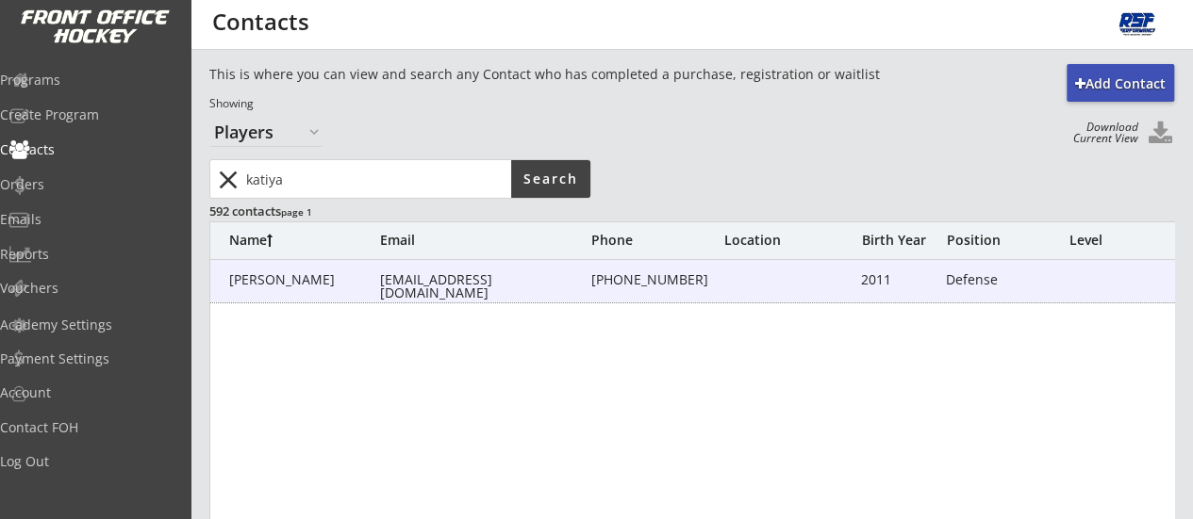
type input "[STREET_ADDRESS][PERSON_NAME]"
type input "2011"
type input "[DATE]"
type input "Defense"
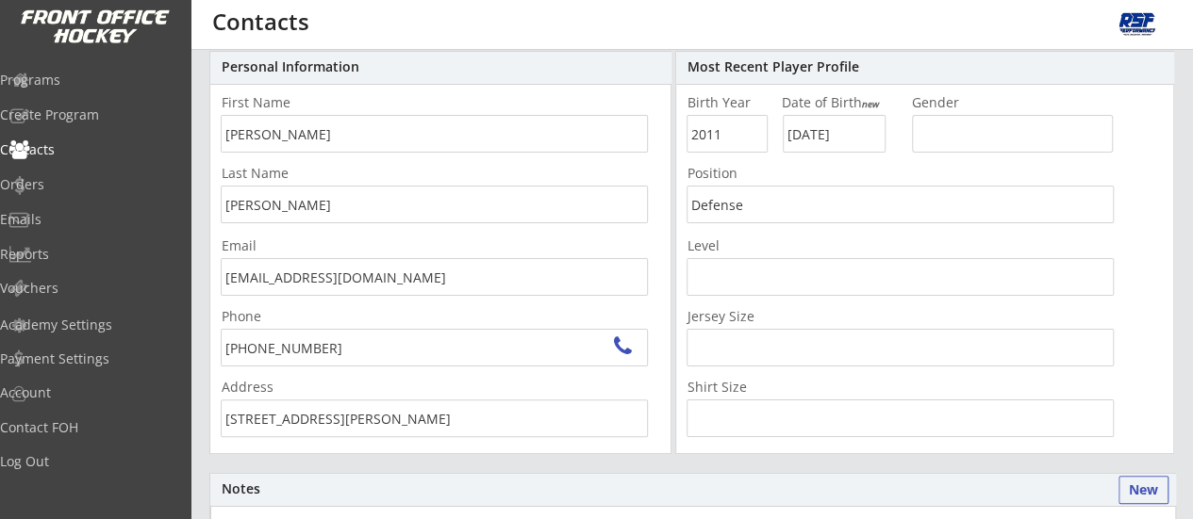
scroll to position [114, 0]
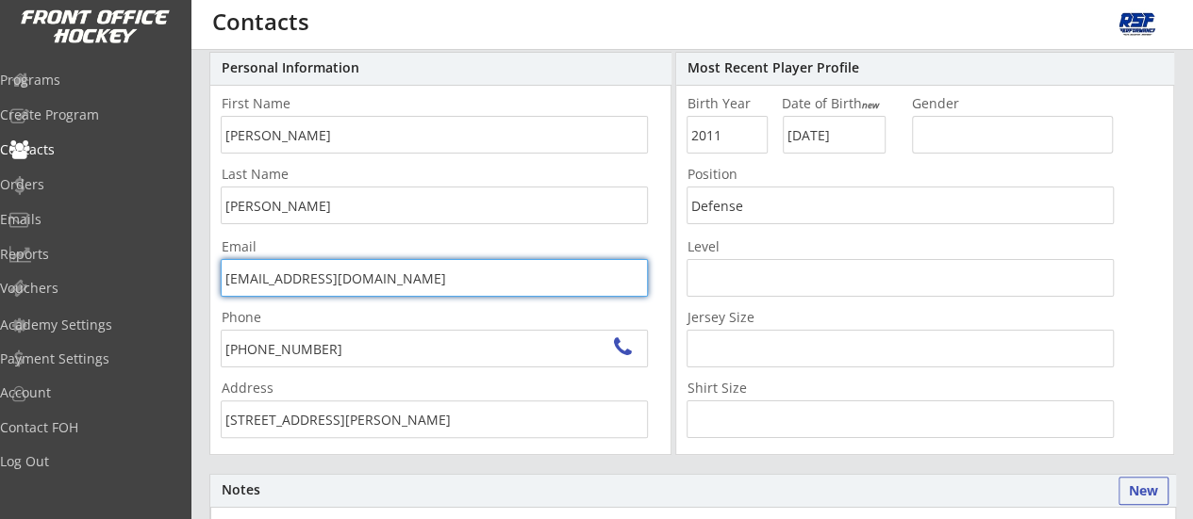
click at [356, 278] on input "[EMAIL_ADDRESS][DOMAIN_NAME]" at bounding box center [434, 278] width 427 height 38
drag, startPoint x: 342, startPoint y: 280, endPoint x: 158, endPoint y: 318, distance: 187.7
click at [158, 318] on body "REVENUE $ 1,980 Last 30 days REGISTRATIONS 9 Last 30 days CONTACTS 8 New in Las…" at bounding box center [596, 145] width 1193 height 519
click at [401, 267] on input "[EMAIL_ADDRESS][DOMAIN_NAME]" at bounding box center [434, 278] width 427 height 38
drag, startPoint x: 402, startPoint y: 280, endPoint x: 164, endPoint y: 286, distance: 237.7
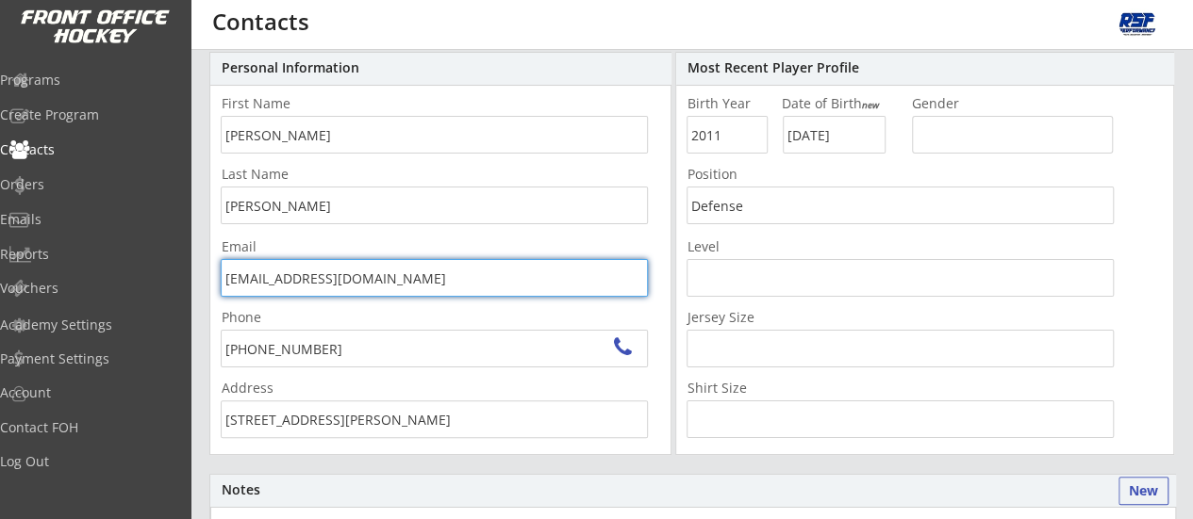
click at [164, 286] on body "REVENUE $ 1,980 Last 30 days REGISTRATIONS 9 Last 30 days CONTACTS 8 New in Las…" at bounding box center [596, 145] width 1193 height 519
click at [385, 280] on input "[EMAIL_ADDRESS][DOMAIN_NAME]" at bounding box center [434, 278] width 427 height 38
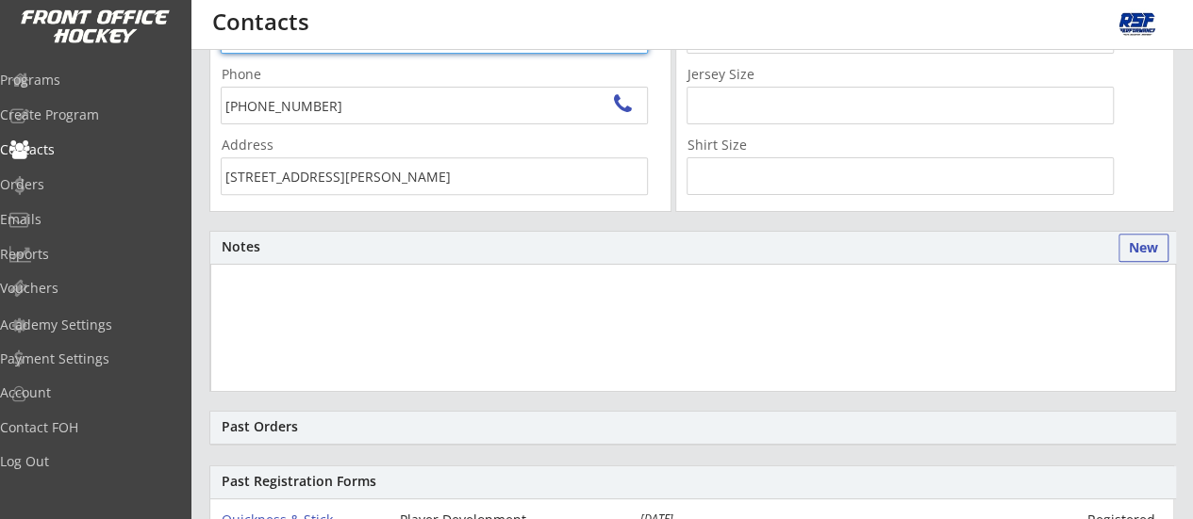
scroll to position [0, 0]
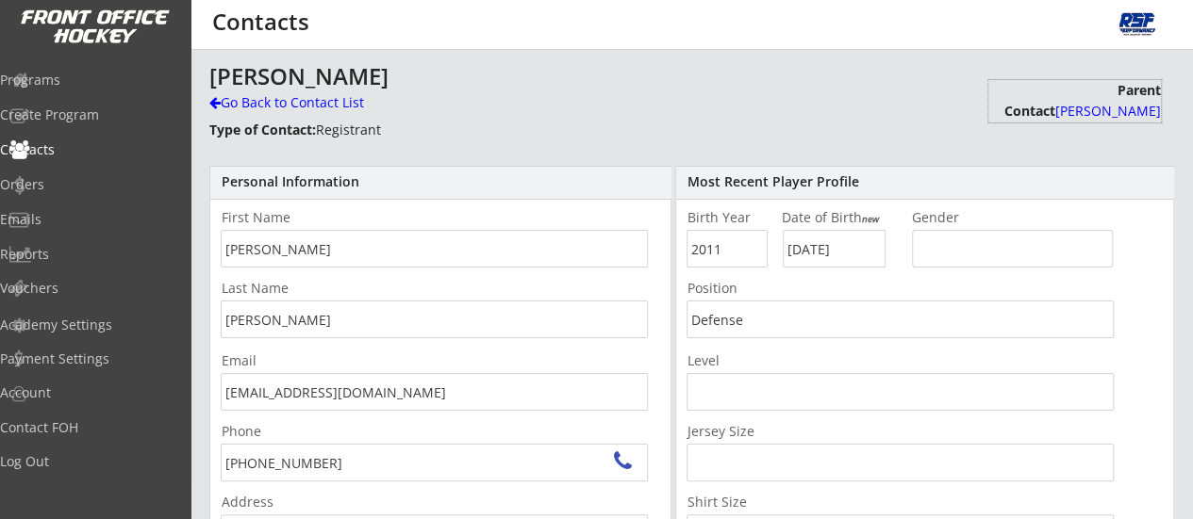
click at [1102, 115] on font "[PERSON_NAME]" at bounding box center [1108, 111] width 106 height 18
type input "[PERSON_NAME]"
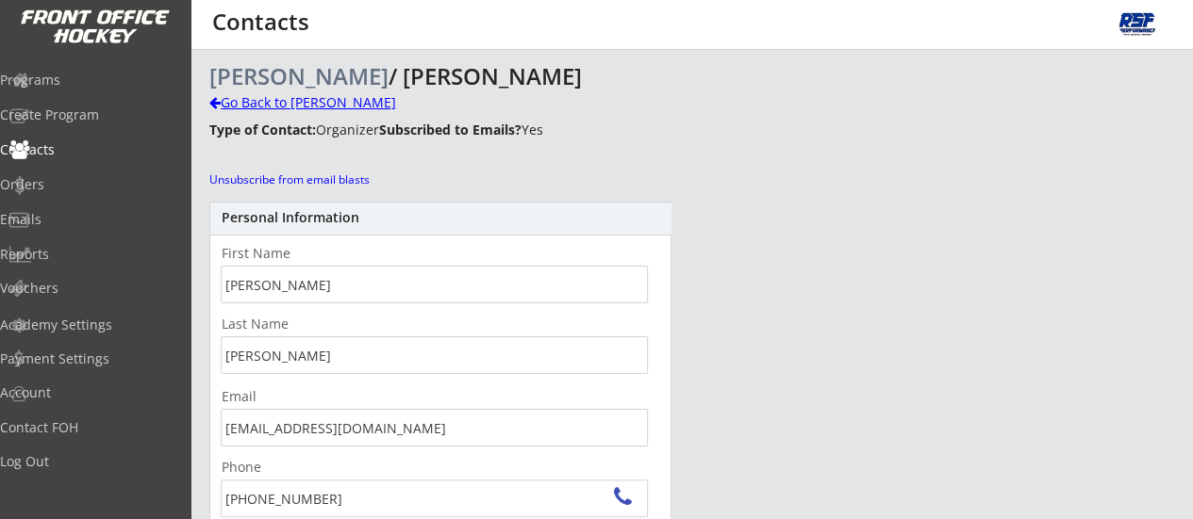
click at [305, 110] on div "Go Back to [PERSON_NAME]" at bounding box center [330, 102] width 242 height 19
type input "[PERSON_NAME]"
type input "[STREET_ADDRESS][PERSON_NAME]"
type input "2011"
type input "[DATE]"
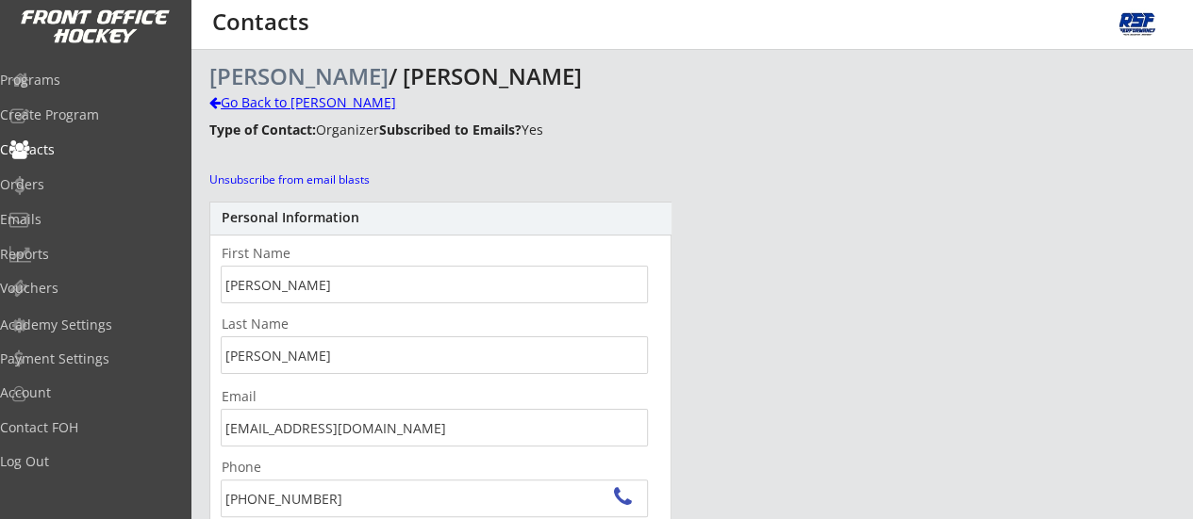
type input "Defense"
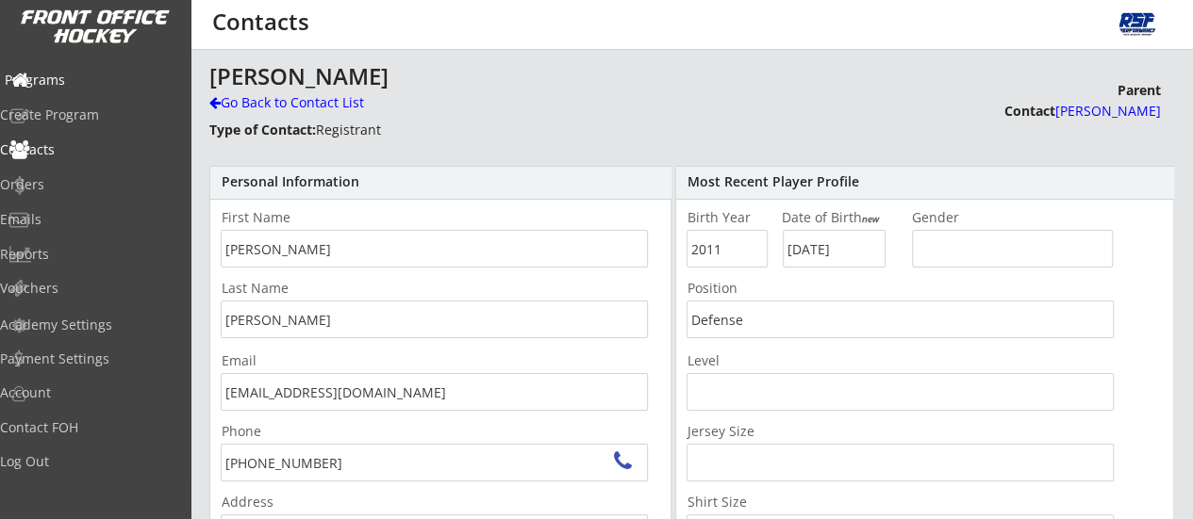
click at [86, 85] on div "Programs" at bounding box center [90, 80] width 170 height 13
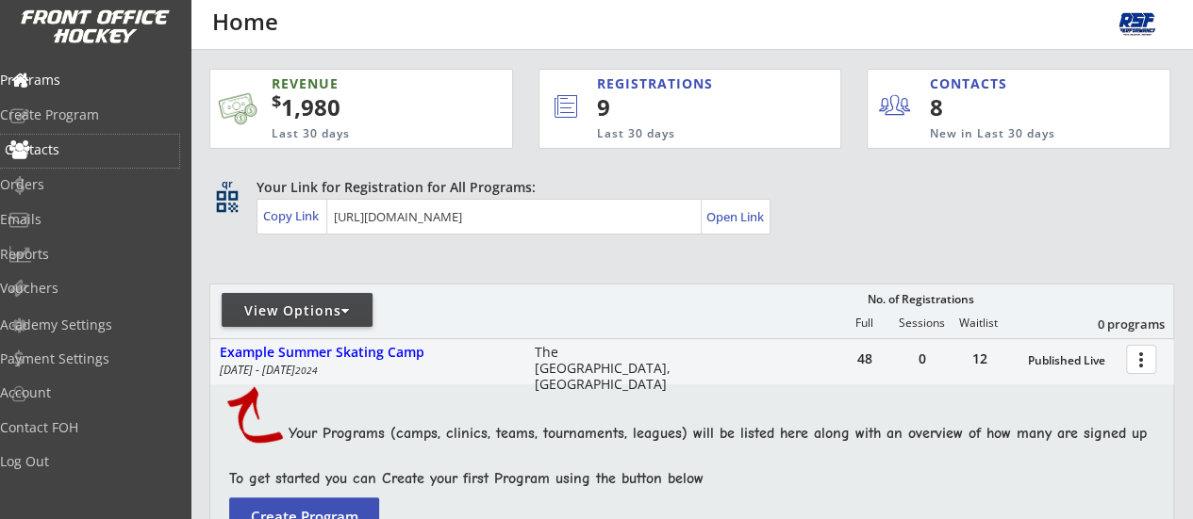
click at [76, 156] on div "Contacts" at bounding box center [90, 149] width 170 height 13
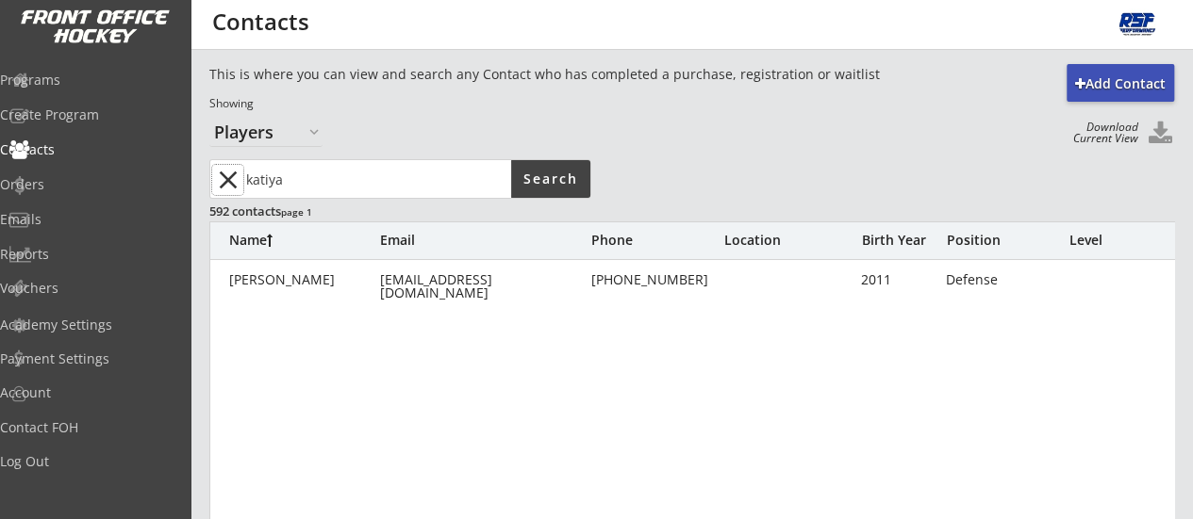
click at [226, 178] on button "close" at bounding box center [227, 180] width 31 height 30
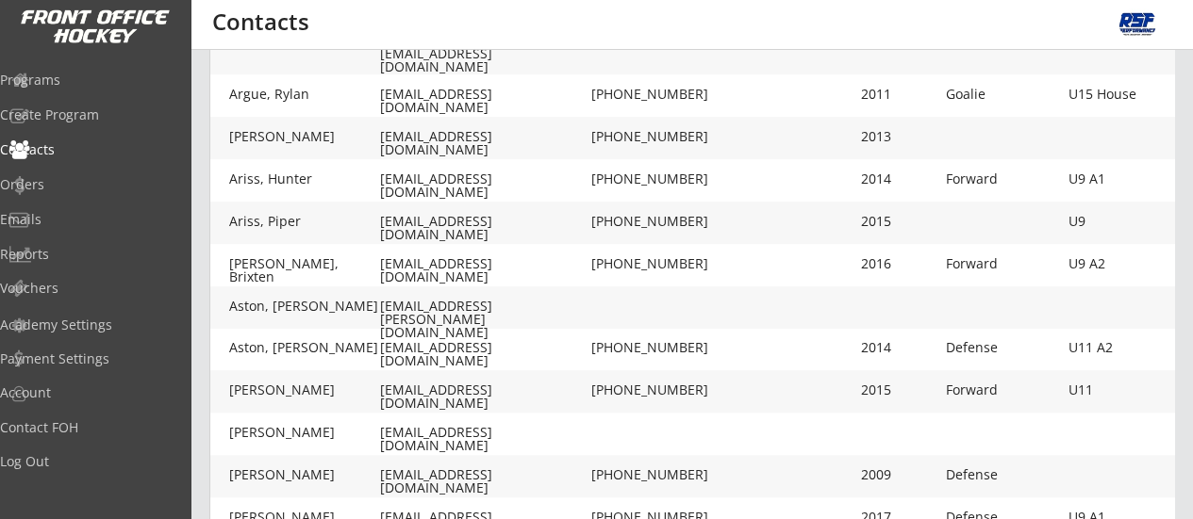
scroll to position [690, 0]
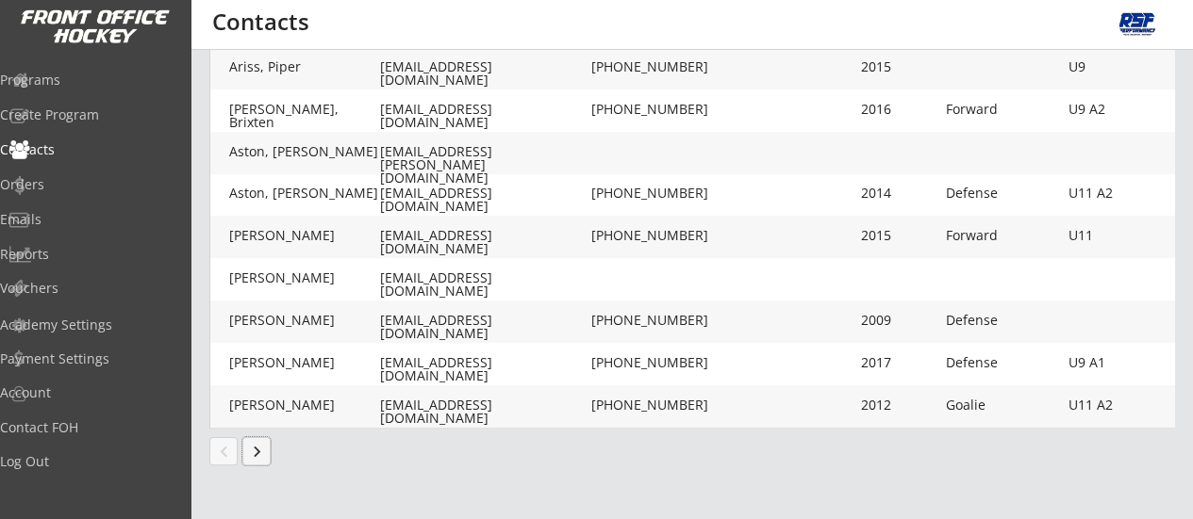
click at [258, 455] on button "keyboard_arrow_right" at bounding box center [256, 451] width 28 height 28
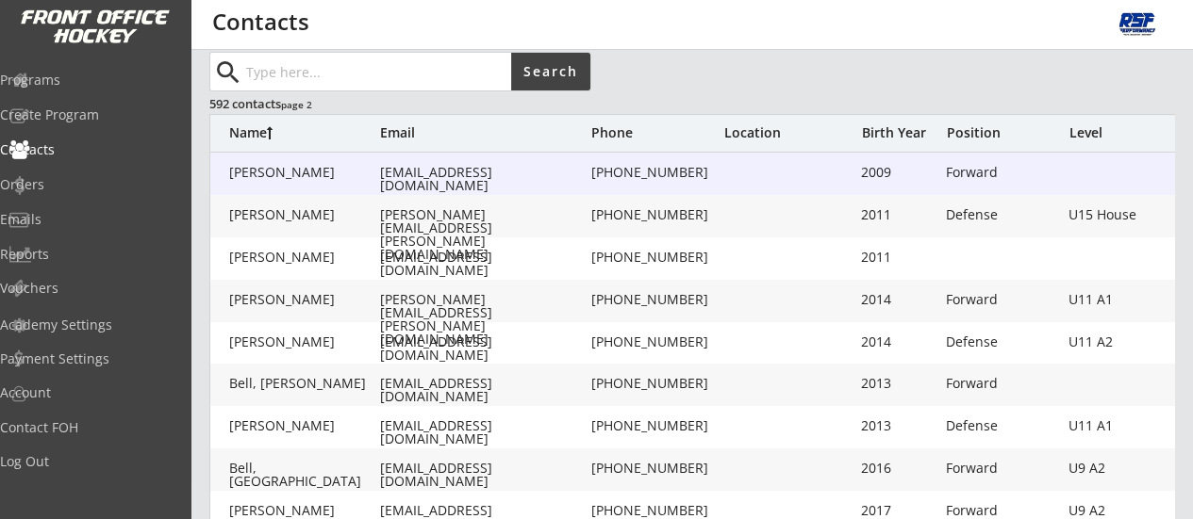
scroll to position [0, 0]
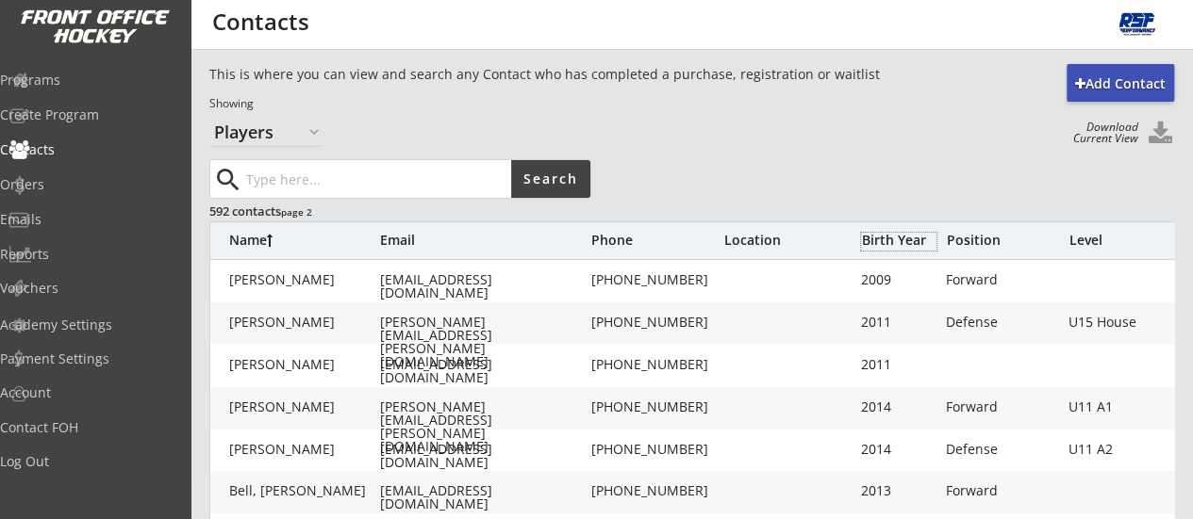
click at [875, 243] on div "Birth Year" at bounding box center [898, 240] width 75 height 13
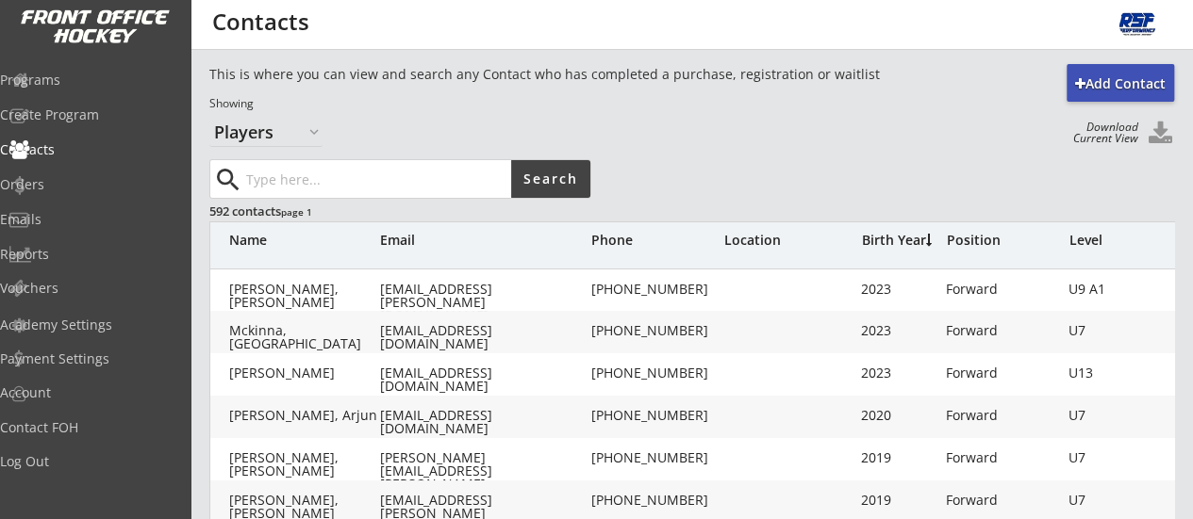
click at [875, 243] on div "Birth Year" at bounding box center [898, 240] width 75 height 13
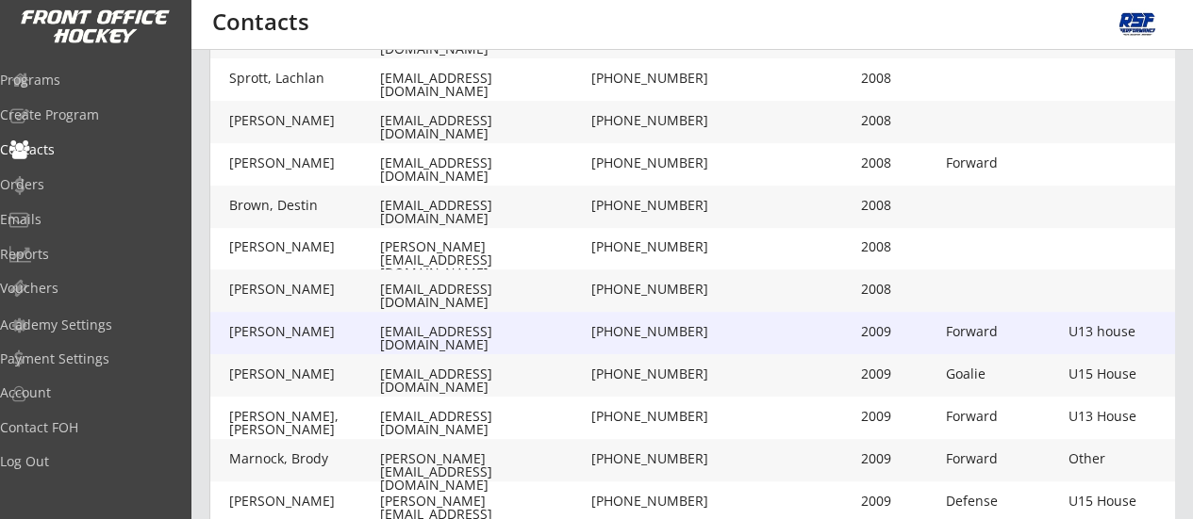
scroll to position [687, 0]
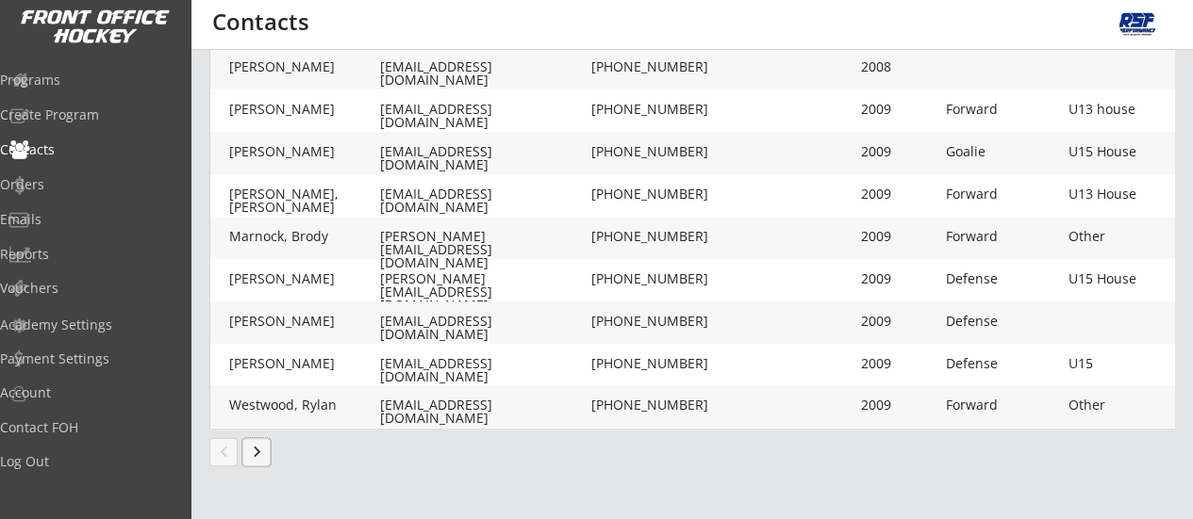
click at [260, 463] on button "keyboard_arrow_right" at bounding box center [256, 452] width 28 height 28
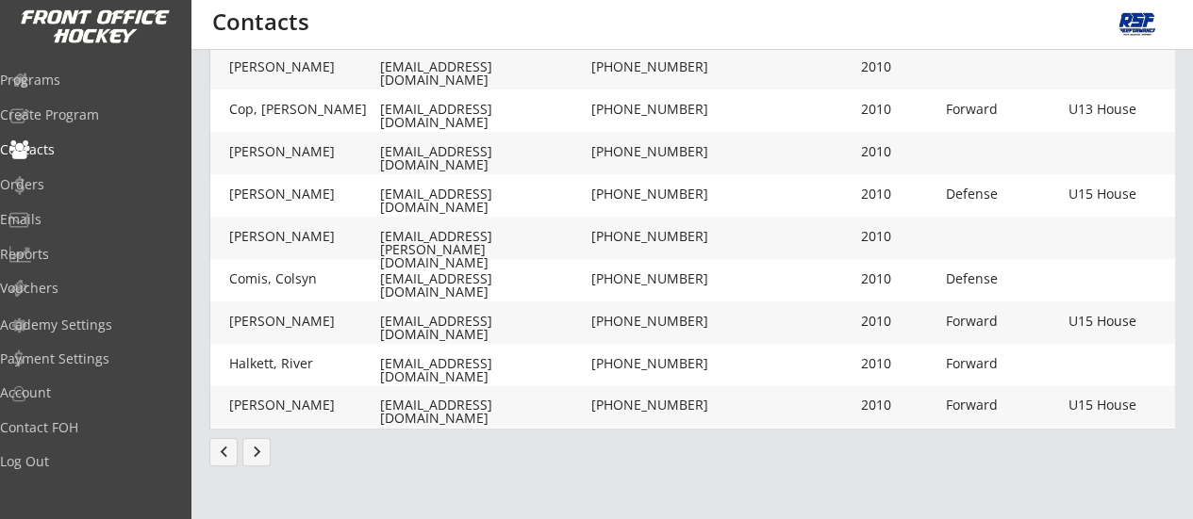
click at [247, 449] on button "keyboard_arrow_right" at bounding box center [256, 452] width 28 height 28
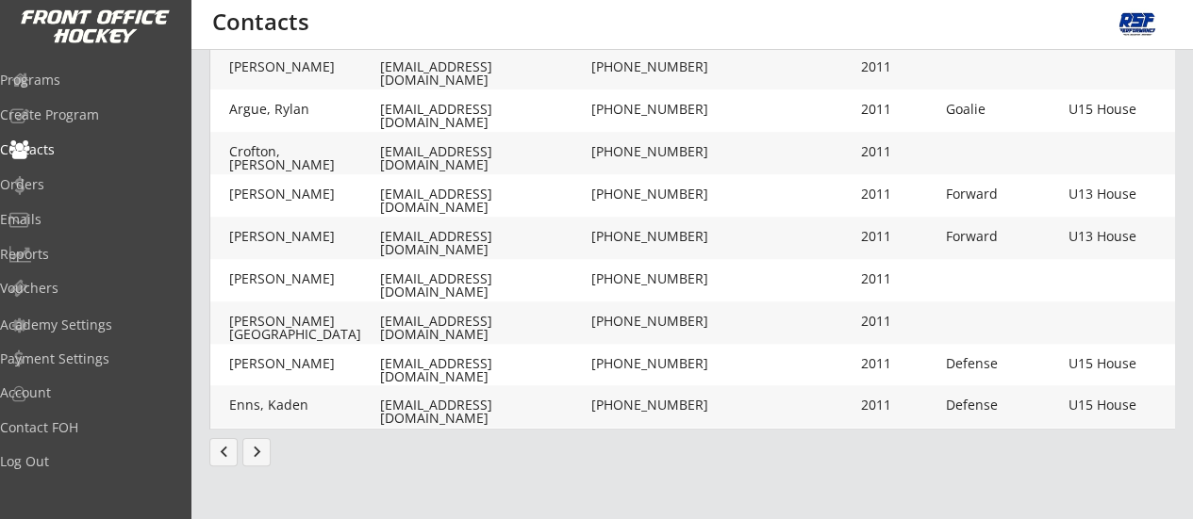
click at [258, 452] on button "keyboard_arrow_right" at bounding box center [256, 452] width 28 height 28
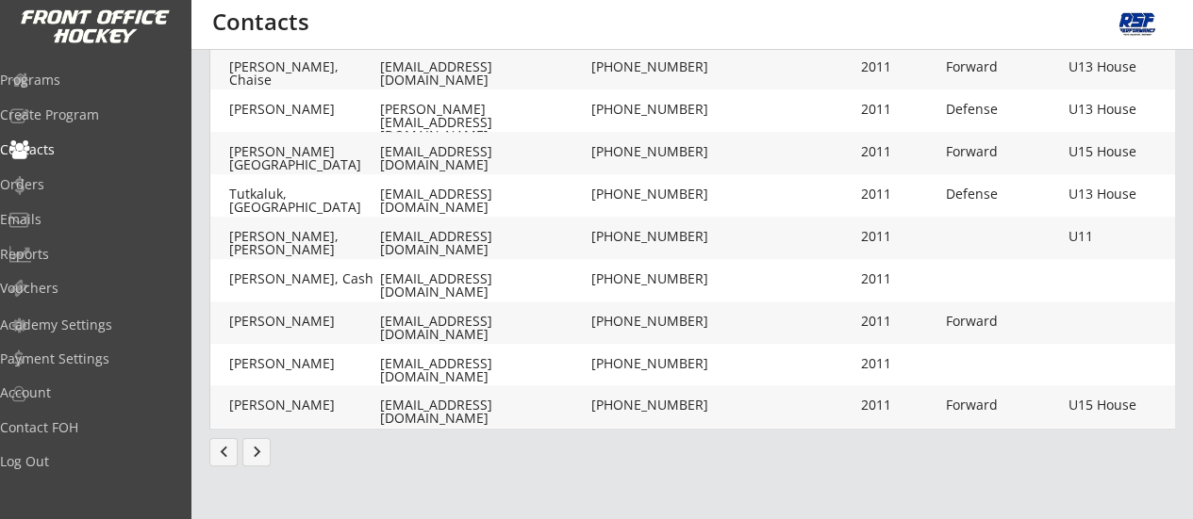
click at [258, 455] on button "keyboard_arrow_right" at bounding box center [256, 452] width 28 height 28
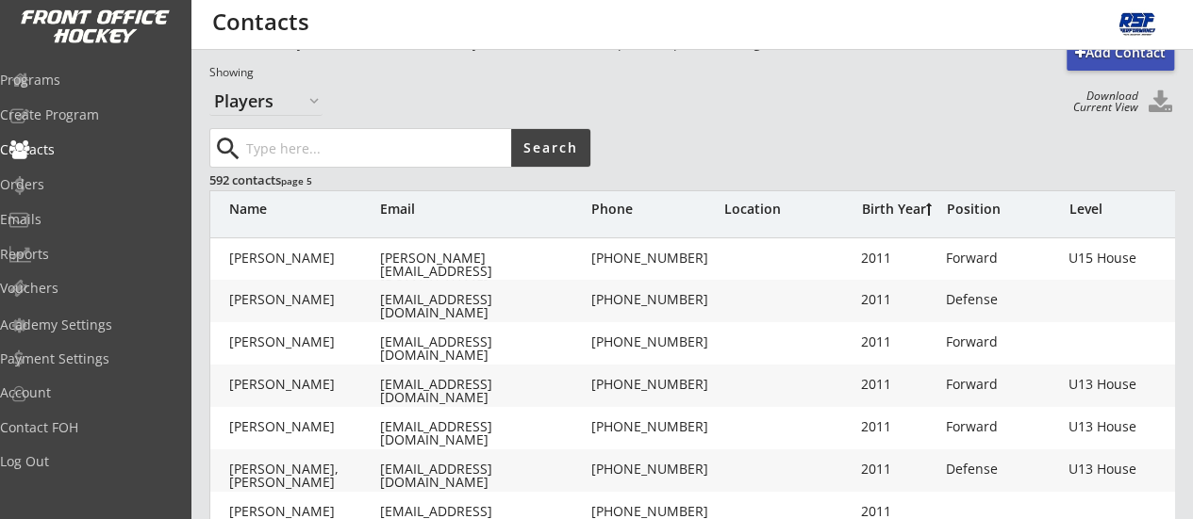
scroll to position [0, 0]
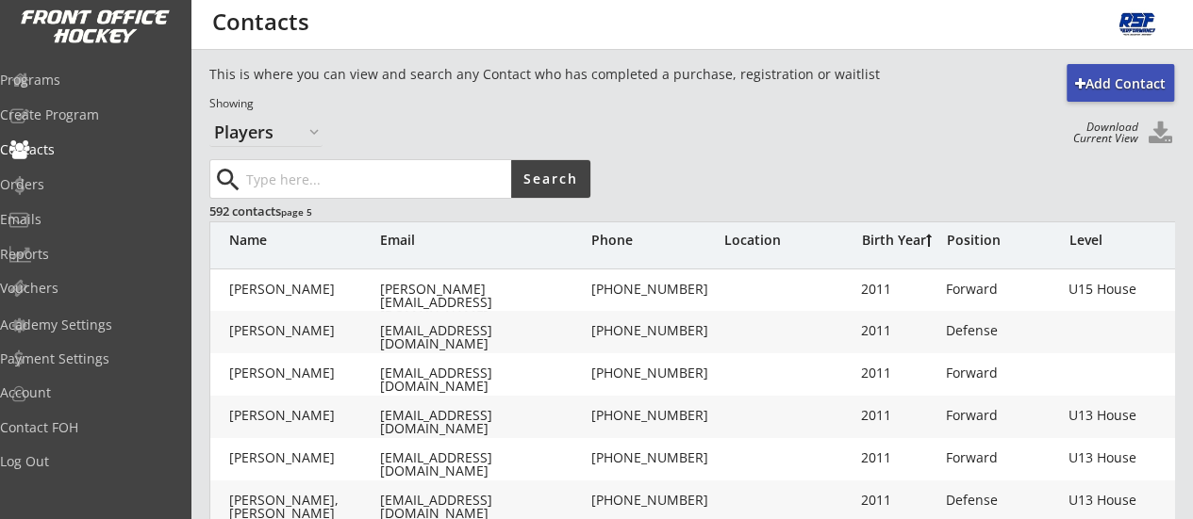
click at [338, 178] on input "input" at bounding box center [376, 179] width 269 height 38
click at [330, 183] on input "input" at bounding box center [376, 179] width 269 height 38
type input "[PERSON_NAME] [PERSON_NAME]"
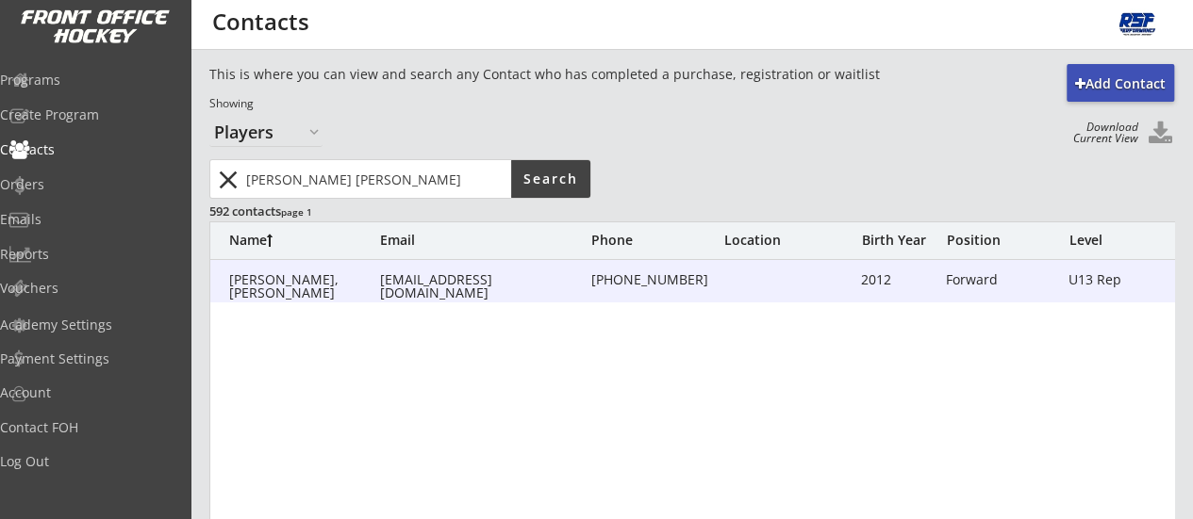
click at [480, 282] on div "[EMAIL_ADDRESS][DOMAIN_NAME]" at bounding box center [483, 286] width 207 height 26
type input "[PERSON_NAME]"
type input "Savoy"
type input "[EMAIL_ADDRESS][DOMAIN_NAME]"
type input "[PHONE_NUMBER]"
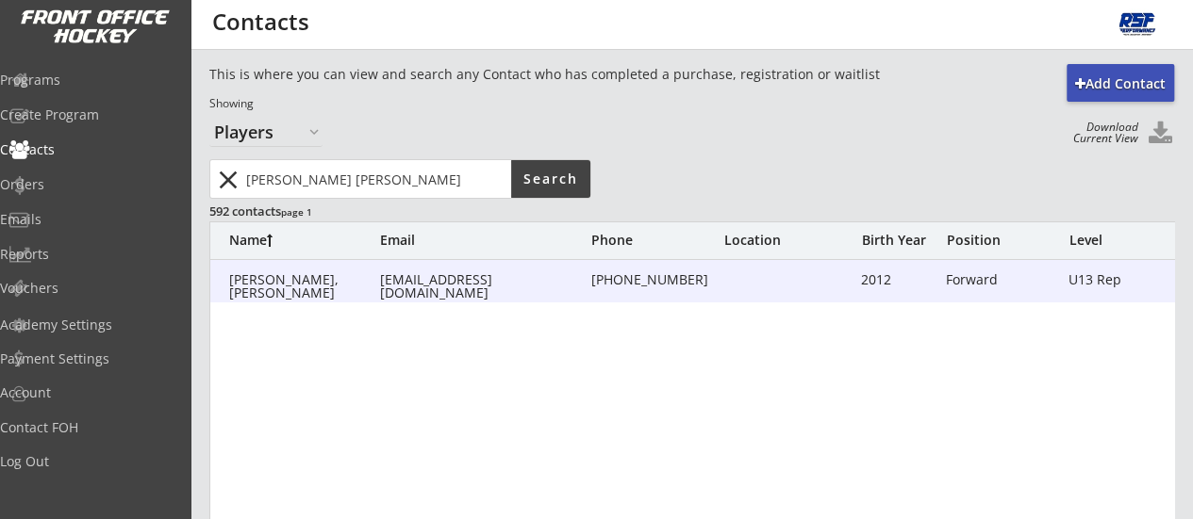
type input "2012"
type input "[DATE]"
type input "Forward"
type input "U13 Rep"
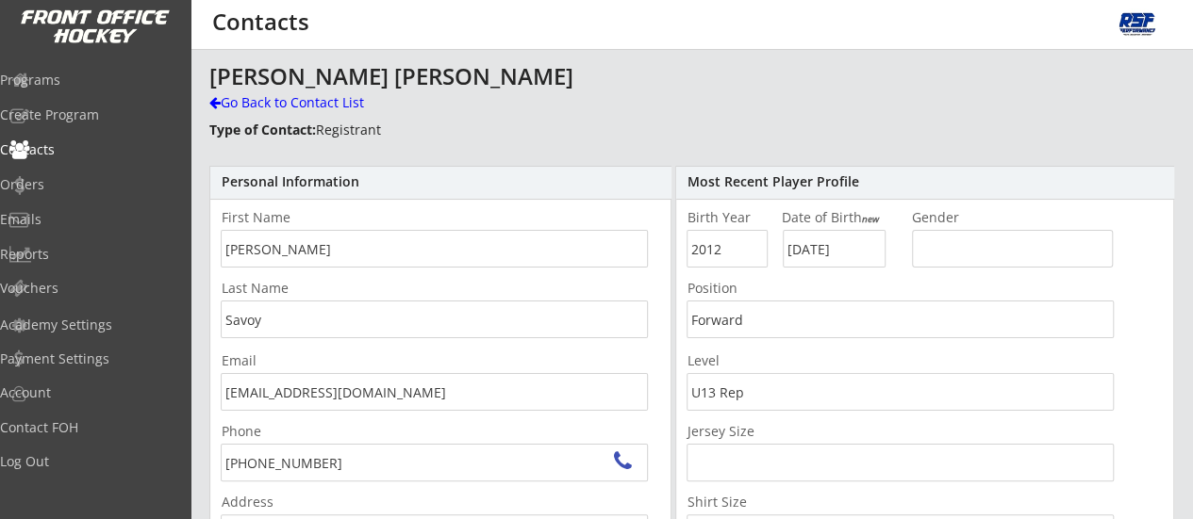
type input "[STREET_ADDRESS][PERSON_NAME]"
click at [302, 103] on div "Go Back to Contact List" at bounding box center [330, 102] width 242 height 19
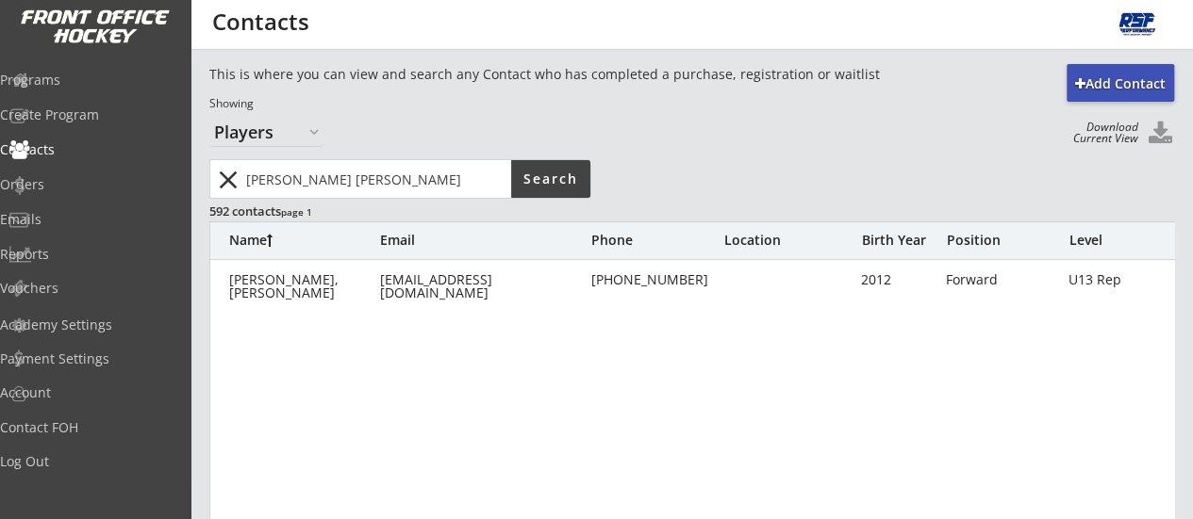
click at [216, 178] on button "close" at bounding box center [227, 180] width 31 height 30
